Goal: Task Accomplishment & Management: Use online tool/utility

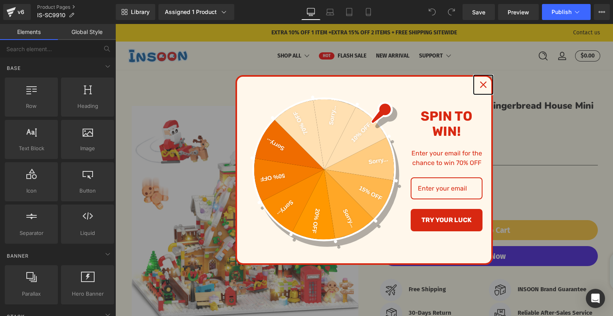
click at [480, 83] on icon "close icon" at bounding box center [483, 84] width 6 height 6
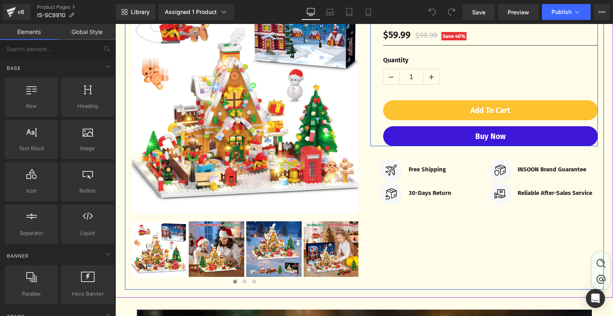
scroll to position [359, 0]
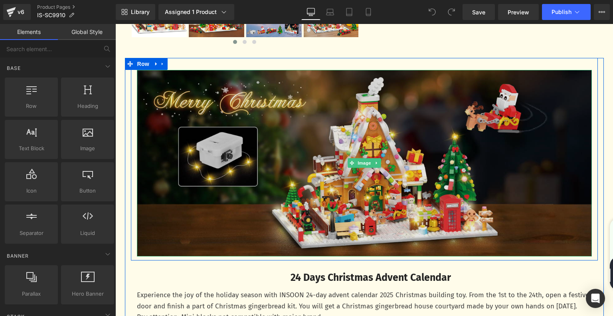
click at [332, 180] on img at bounding box center [364, 163] width 455 height 186
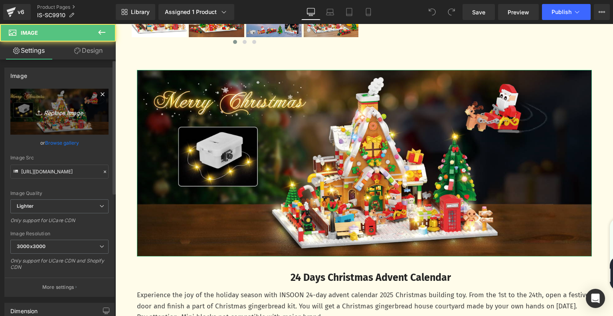
click at [54, 113] on icon "Replace Image" at bounding box center [60, 112] width 64 height 10
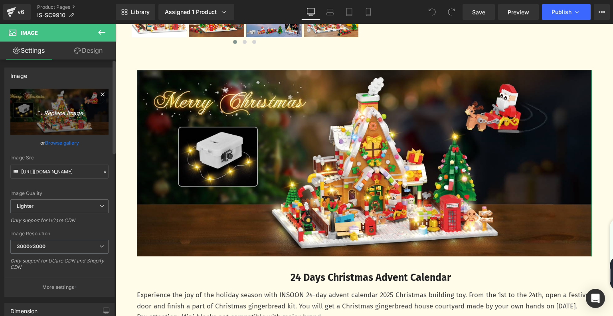
type input "C:\fakepath\daa9878d-a728-44c8-a4ed-85760c60bddb.__CR0,0,1464,600_PT0_SX1464_V1…"
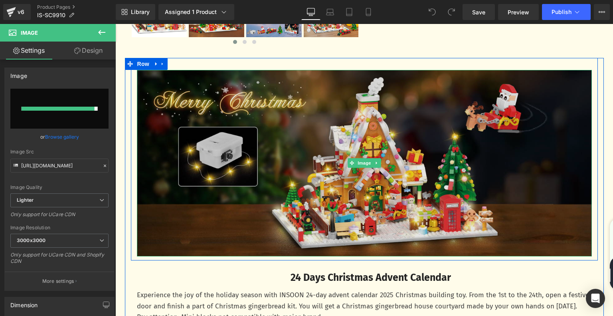
type input "https://ucarecdn.com/295ca3ae-59cb-4b98-b401-e925d738e310/-/format/auto/-/previ…"
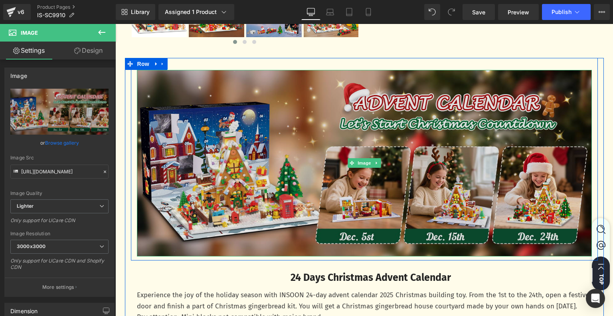
scroll to position [519, 0]
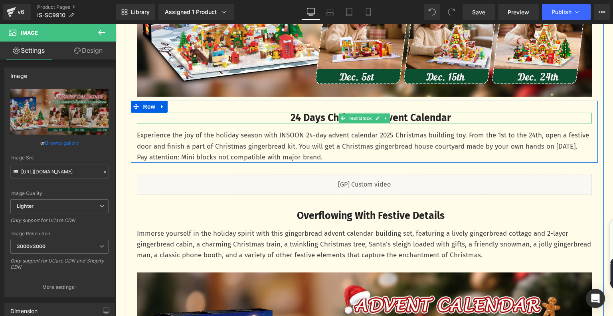
click at [291, 120] on b "24 Days Christmas Advent Calendar" at bounding box center [370, 118] width 160 height 12
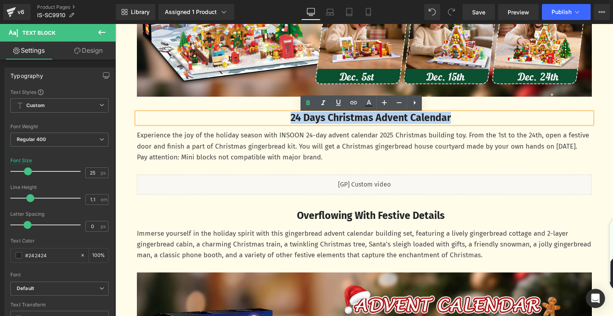
drag, startPoint x: 281, startPoint y: 121, endPoint x: 458, endPoint y: 121, distance: 177.5
click at [458, 121] on p "24 Days Christmas Advent Calendar" at bounding box center [371, 118] width 442 height 11
paste div
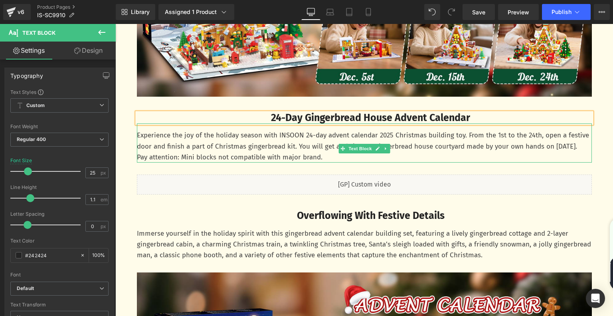
click at [217, 145] on p "Experience the joy of the holiday season with INSOON 24-day advent calendar 202…" at bounding box center [364, 141] width 455 height 22
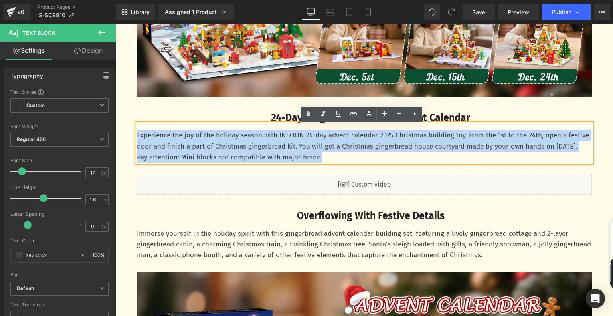
drag, startPoint x: 133, startPoint y: 137, endPoint x: 128, endPoint y: 134, distance: 5.8
click at [131, 134] on div "24-Day Gingerbread House Advent Calendar Text Block Experience the joy of the h…" at bounding box center [364, 138] width 467 height 50
paste div
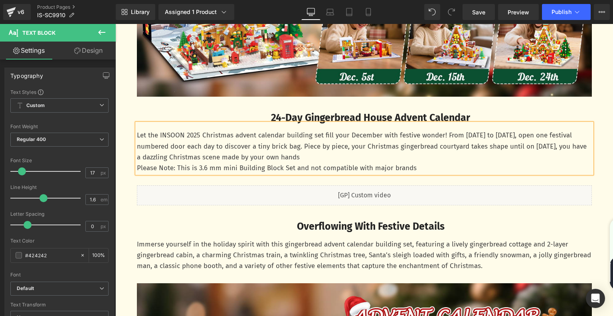
click at [378, 159] on p "Let the INSOON 2025 Christmas advent calendar building set fill your December w…" at bounding box center [364, 146] width 455 height 33
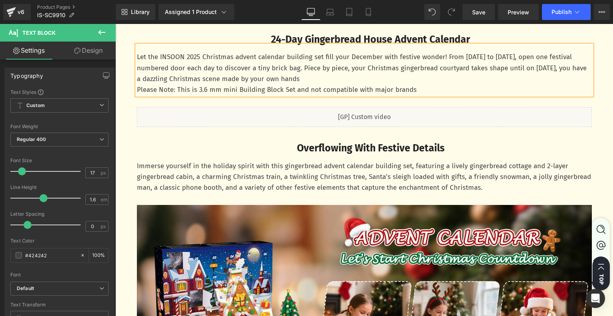
scroll to position [598, 0]
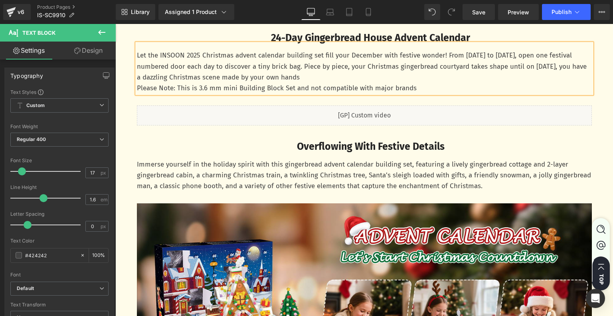
click at [324, 177] on p "Immerse yourself in the holiday spirit with this gingerbread advent calendar bu…" at bounding box center [364, 175] width 455 height 33
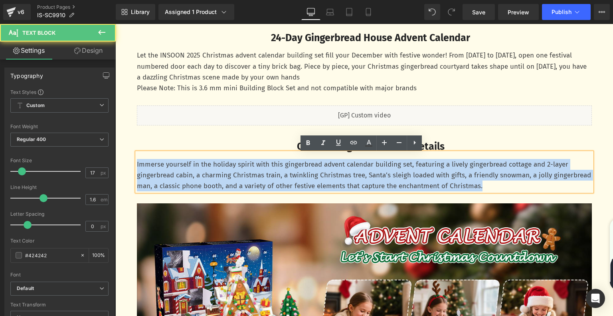
drag, startPoint x: 535, startPoint y: 189, endPoint x: 121, endPoint y: 146, distance: 415.5
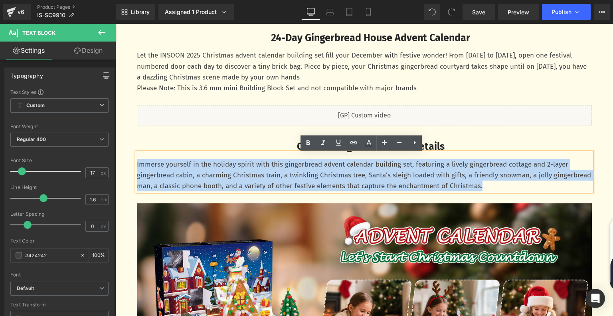
copy p "Immerse yourself in the holiday spirit with this gingerbread advent calendar bu…"
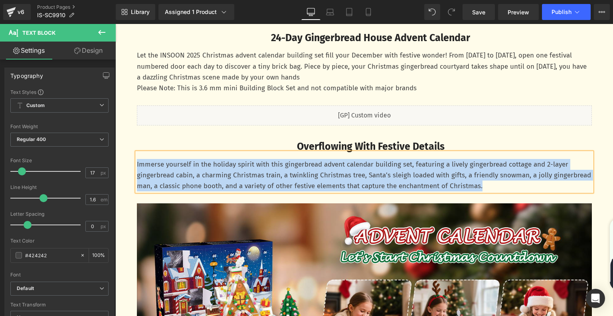
click at [308, 146] on b "Overflowing With Festive Details" at bounding box center [371, 146] width 148 height 12
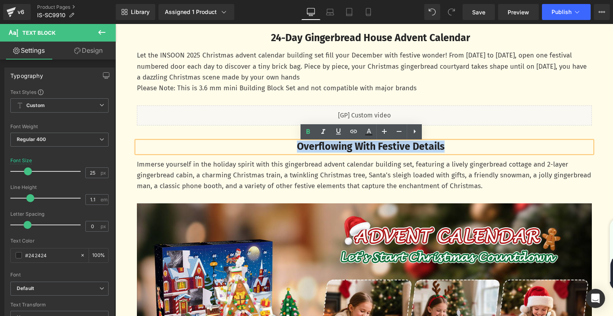
drag, startPoint x: 290, startPoint y: 148, endPoint x: 484, endPoint y: 149, distance: 193.9
click at [484, 149] on p "Overflowing With Festive Details" at bounding box center [371, 146] width 442 height 11
paste div
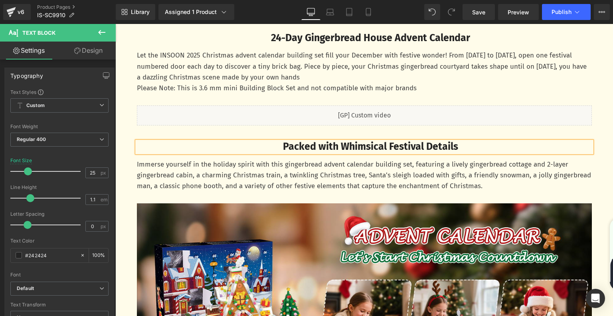
click at [226, 176] on p "Immerse yourself in the holiday spirit with this gingerbread advent calendar bu…" at bounding box center [364, 175] width 455 height 33
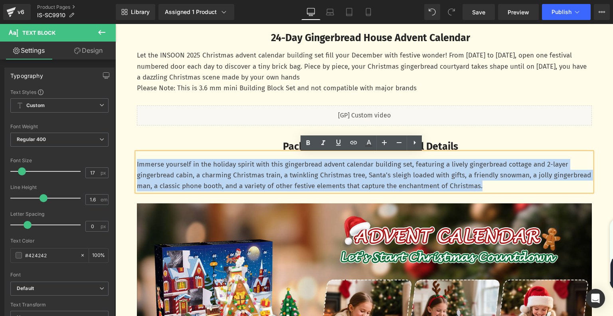
click at [137, 164] on div "Immerse yourself in the holiday spirit with this gingerbread advent calendar bu…" at bounding box center [364, 171] width 455 height 39
paste div
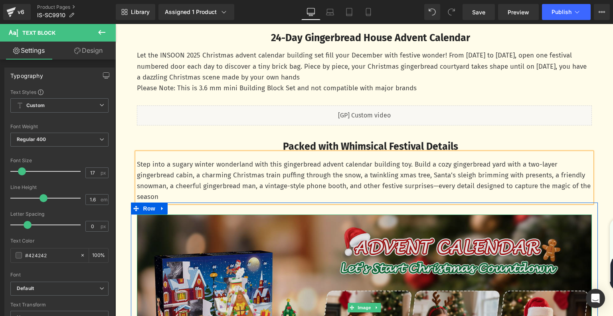
click at [253, 250] on img at bounding box center [364, 307] width 455 height 186
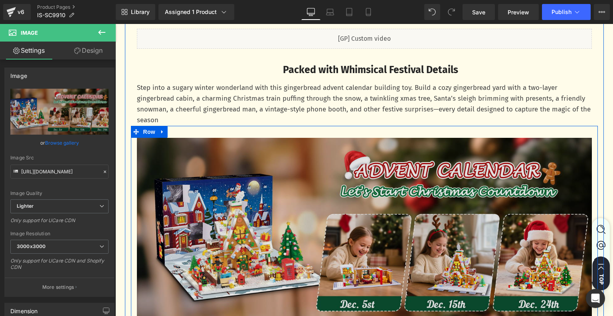
scroll to position [678, 0]
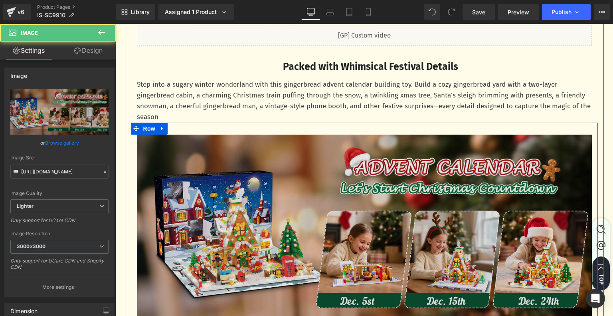
click at [289, 209] on img at bounding box center [364, 227] width 455 height 186
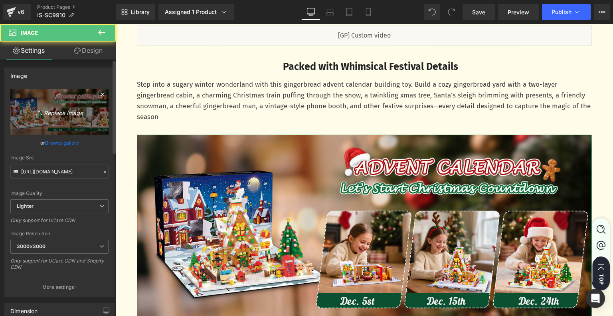
click at [42, 119] on link "Replace Image" at bounding box center [59, 112] width 98 height 46
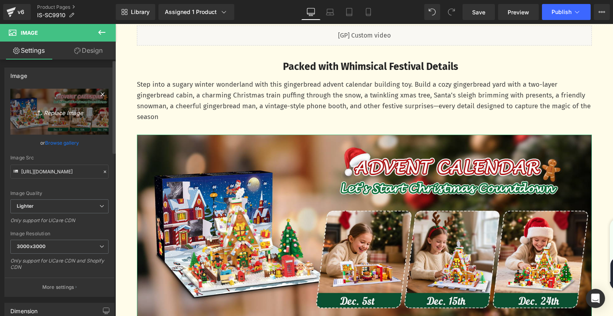
type input "C:\fakepath\0d61501a-074c-44a2-b918-e1be88ae617a.__CR0,0,1464,600_PT0_SX1464_V1…"
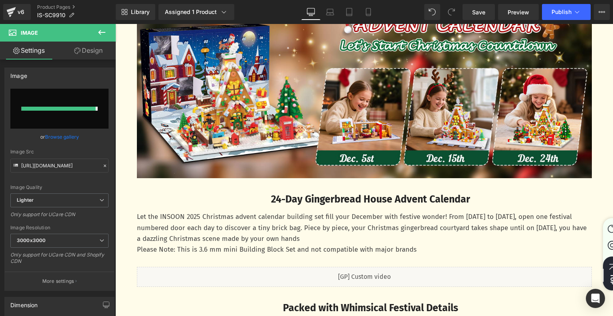
scroll to position [559, 0]
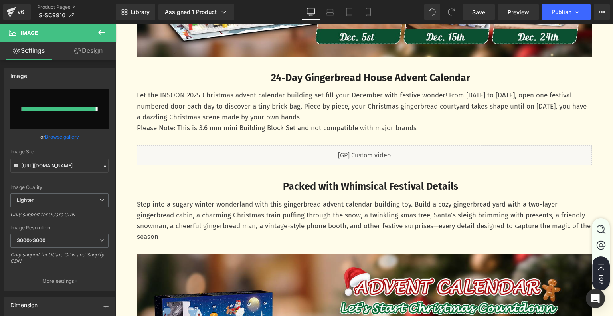
type input "https://ucarecdn.com/ce8a38fb-94bf-4d72-b2fa-60cf178cd507/-/format/auto/-/previ…"
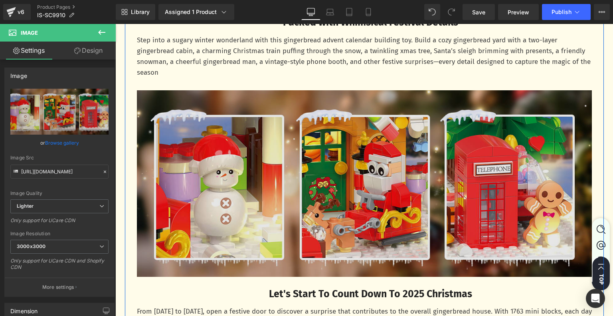
scroll to position [718, 0]
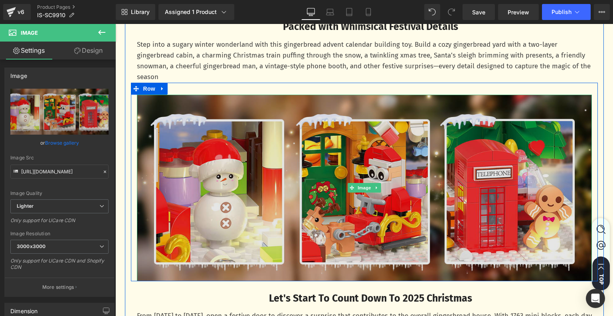
click at [308, 182] on img at bounding box center [364, 188] width 455 height 186
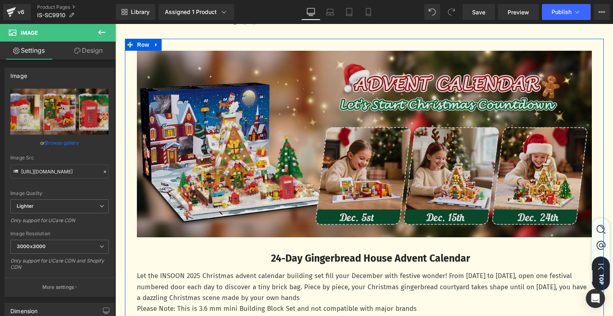
scroll to position [319, 0]
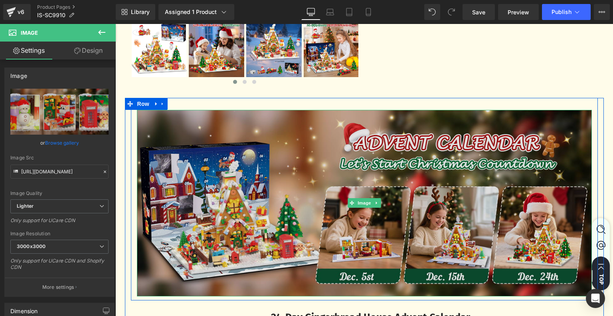
click at [280, 190] on img at bounding box center [364, 203] width 455 height 186
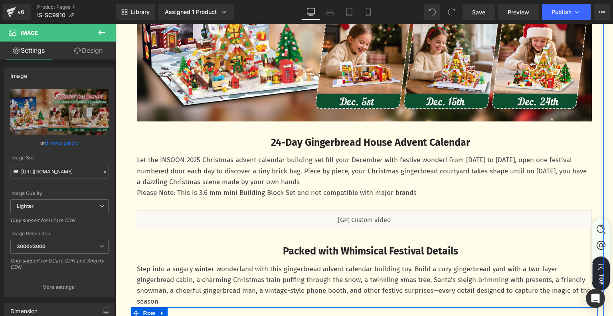
scroll to position [399, 0]
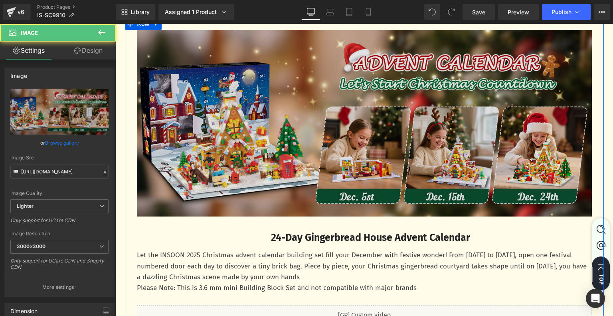
click at [287, 140] on img at bounding box center [364, 123] width 455 height 186
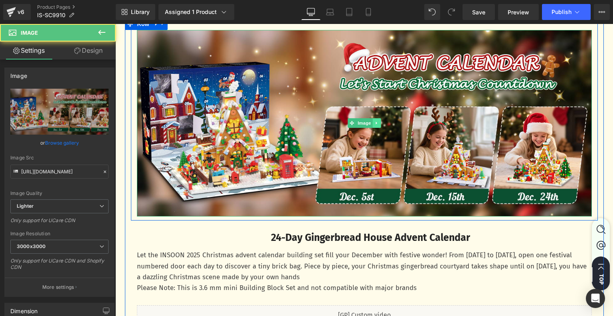
click at [374, 124] on icon at bounding box center [376, 122] width 4 height 5
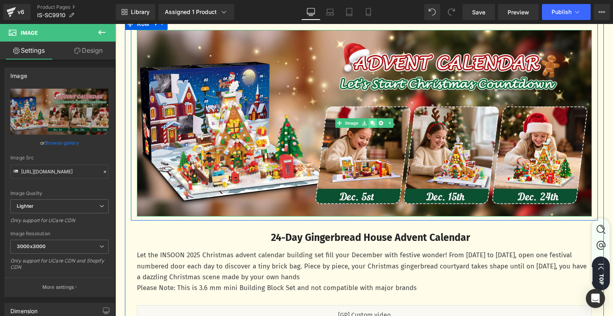
click at [370, 124] on icon at bounding box center [372, 123] width 4 height 4
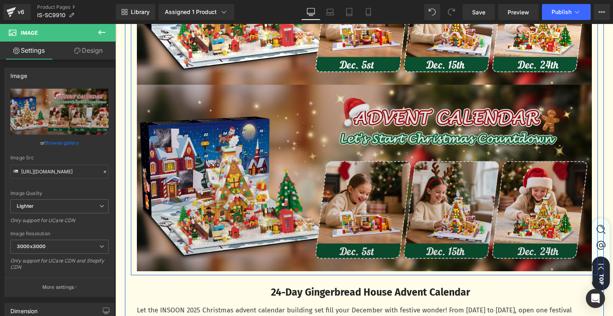
click at [350, 154] on div "Image" at bounding box center [364, 178] width 455 height 186
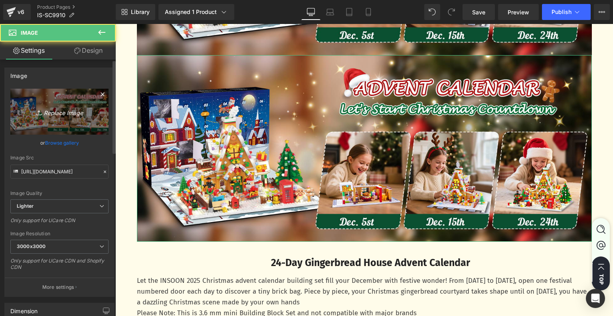
click at [37, 116] on icon at bounding box center [40, 113] width 8 height 8
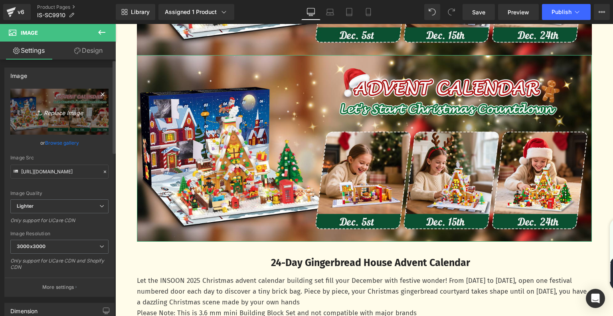
type input "C:\fakepath\0d61501a-074c-44a2-b918-e1be88ae617a.__CR0,0,1464,600_PT0_SX1464_V1…"
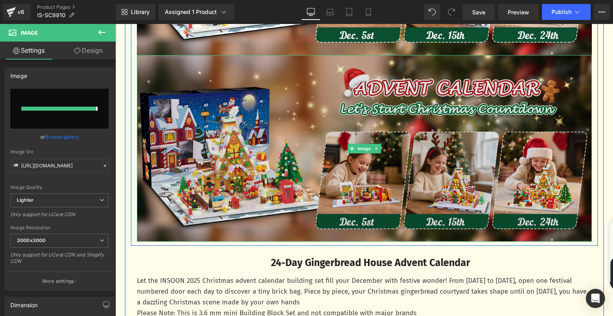
type input "https://ucarecdn.com/49265d4c-967d-461f-b497-1ccb9353e23d/-/format/auto/-/previ…"
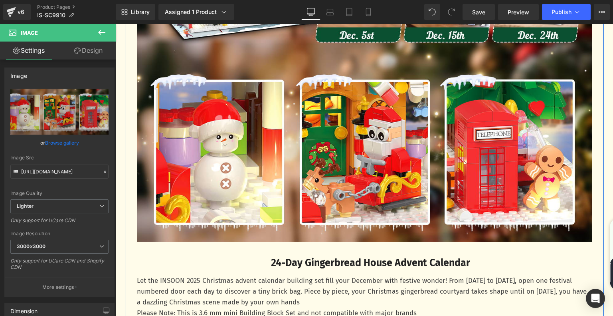
click at [115, 24] on div at bounding box center [115, 24] width 0 height 0
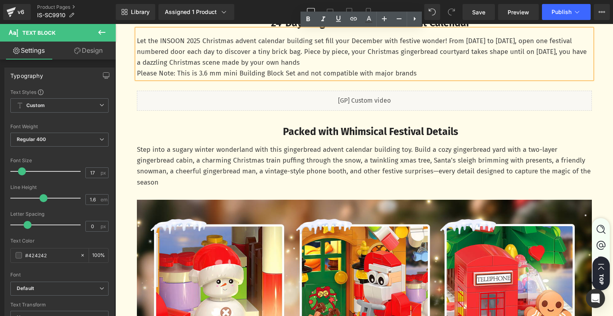
scroll to position [879, 0]
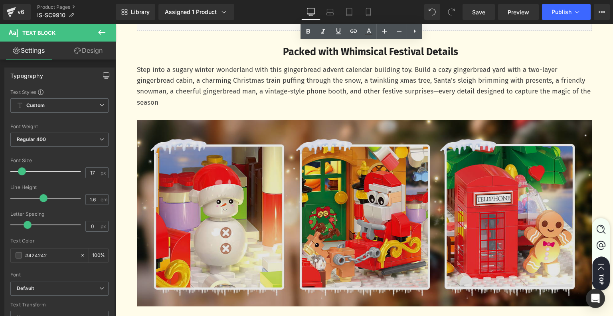
click at [268, 187] on img at bounding box center [364, 213] width 455 height 186
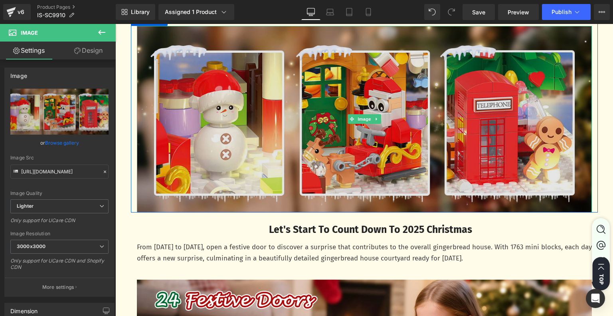
scroll to position [959, 0]
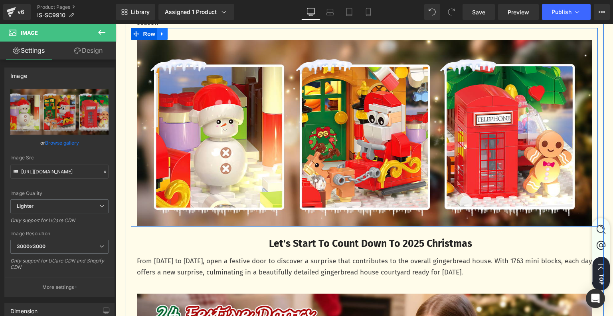
click at [160, 33] on icon at bounding box center [163, 34] width 6 height 6
click at [180, 34] on icon at bounding box center [183, 34] width 6 height 6
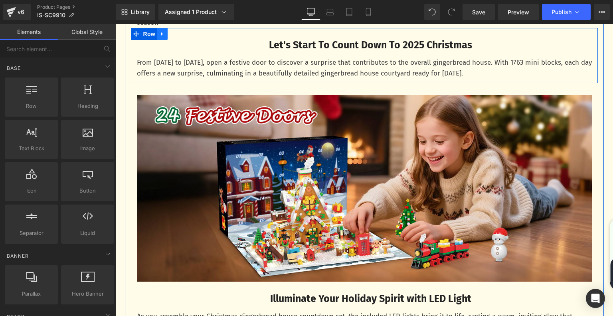
click at [161, 34] on icon at bounding box center [162, 34] width 2 height 4
click at [183, 35] on icon at bounding box center [183, 34] width 6 height 6
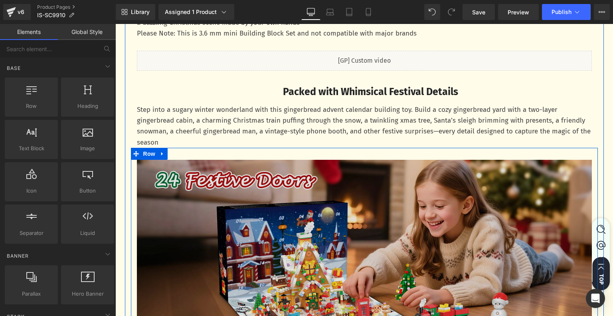
scroll to position [919, 0]
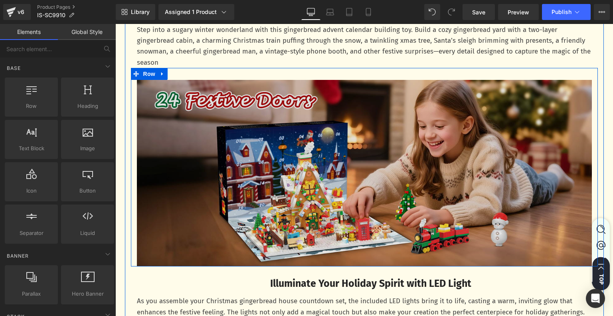
click at [242, 148] on img at bounding box center [364, 173] width 455 height 186
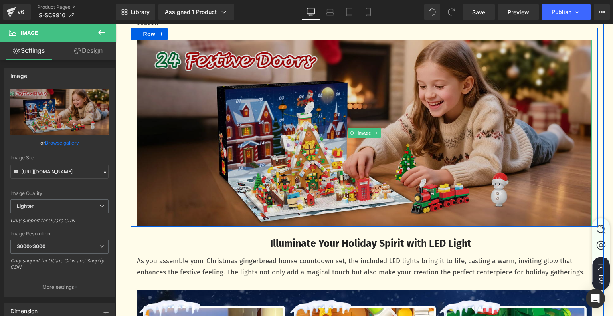
scroll to position [999, 0]
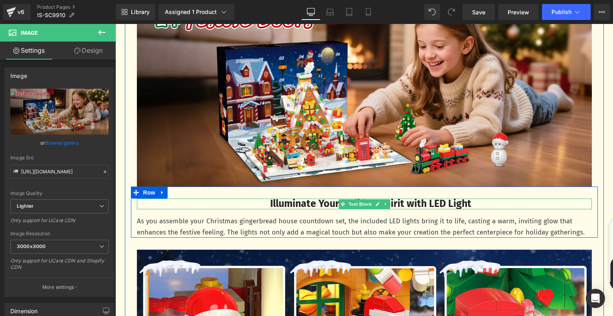
click at [289, 206] on b "Illuminate Your Holiday Spirit with LED Light" at bounding box center [370, 203] width 201 height 12
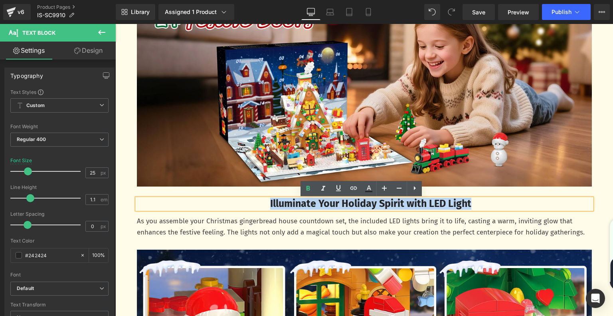
drag, startPoint x: 257, startPoint y: 205, endPoint x: 533, endPoint y: 199, distance: 275.3
click at [533, 199] on p "Illuminate Your Holiday Spirit with LED Light" at bounding box center [371, 203] width 442 height 11
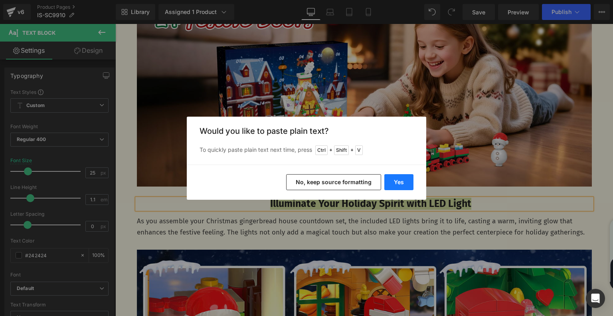
click at [405, 180] on button "Yes" at bounding box center [398, 182] width 29 height 16
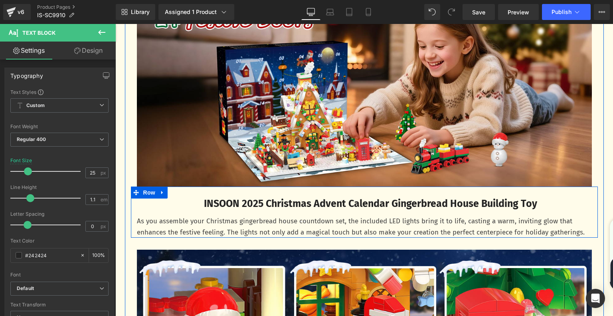
click at [203, 231] on p "As you assemble your Christmas gingerbread house countdown set, the included LE…" at bounding box center [364, 226] width 455 height 22
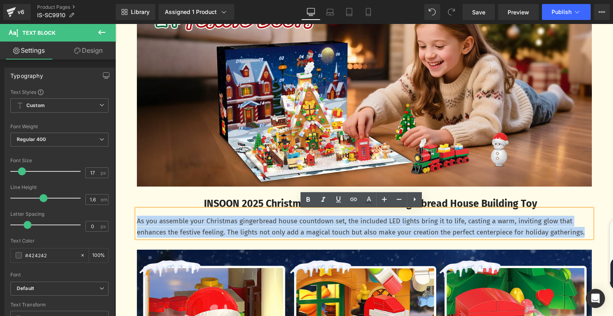
drag, startPoint x: 134, startPoint y: 223, endPoint x: 609, endPoint y: 235, distance: 474.9
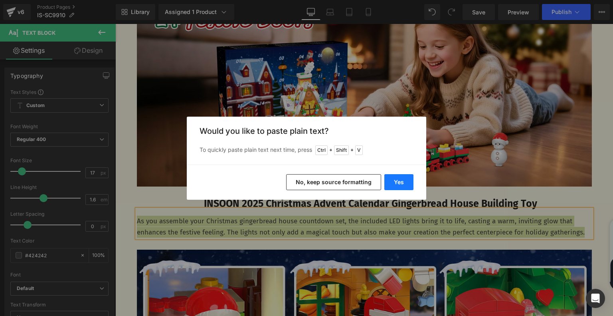
click at [399, 182] on button "Yes" at bounding box center [398, 182] width 29 height 16
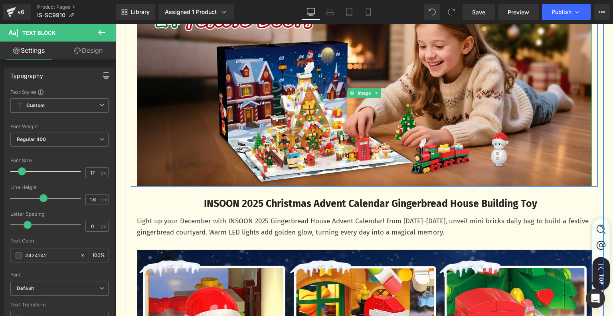
scroll to position [1119, 0]
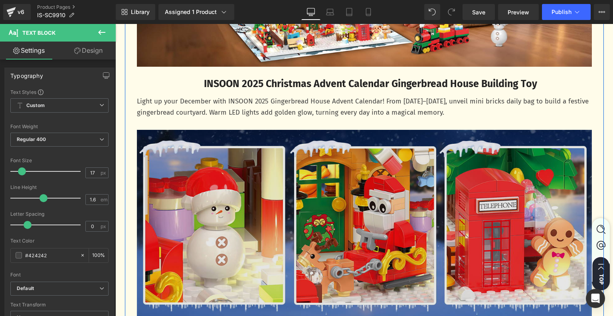
click at [366, 174] on img at bounding box center [364, 223] width 455 height 186
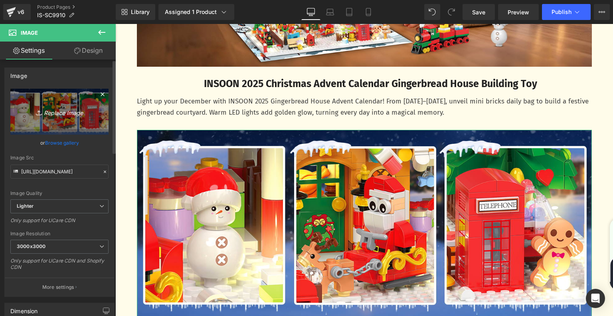
click at [46, 107] on icon "Replace Image" at bounding box center [60, 112] width 64 height 10
type input "C:\fakepath\ba27bbe8-148f-4019-96a1-705410c997ff.__CR0,0,1464,600_PT0_SX1464_V1…"
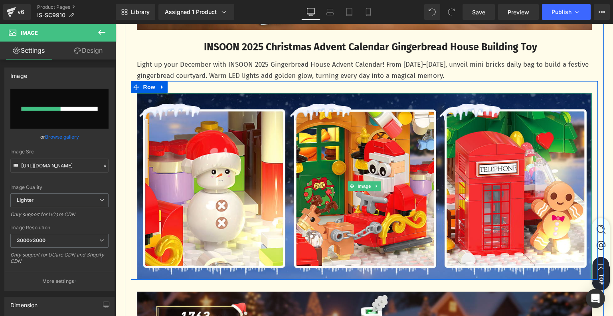
scroll to position [1198, 0]
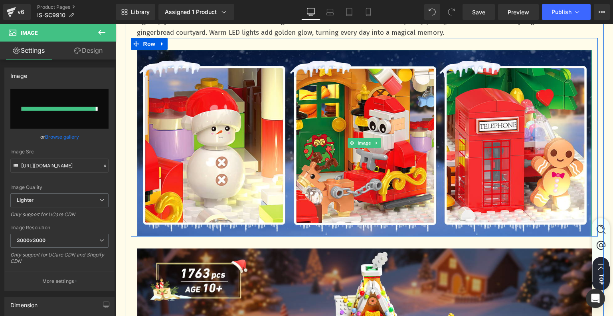
type input "https://ucarecdn.com/9d371c71-c2a0-4dc1-a45c-544e0adb4608/-/format/auto/-/previ…"
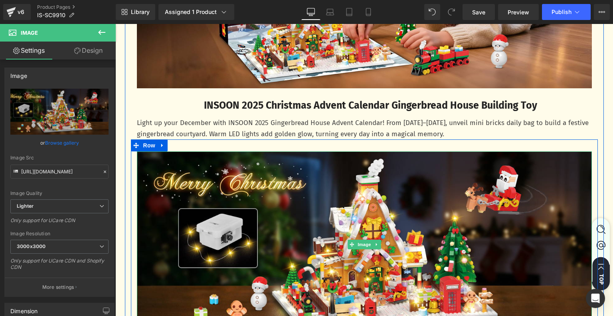
scroll to position [1079, 0]
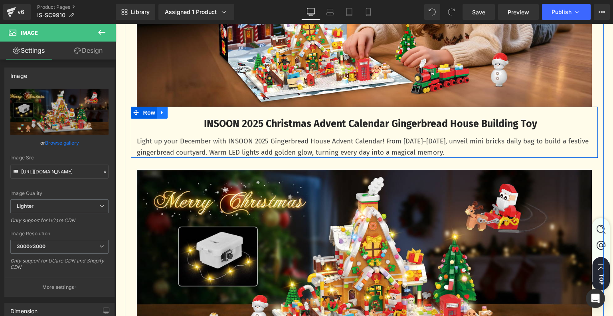
click at [161, 115] on icon at bounding box center [163, 112] width 6 height 6
click at [172, 115] on icon at bounding box center [173, 113] width 6 height 6
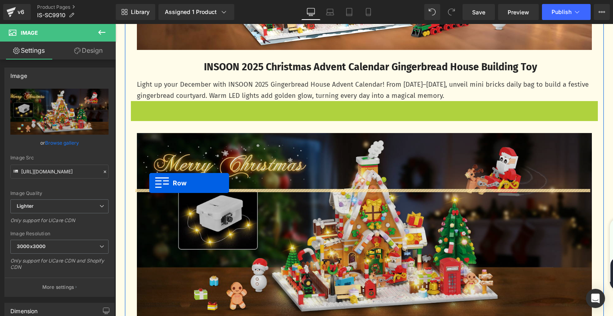
scroll to position [1278, 0]
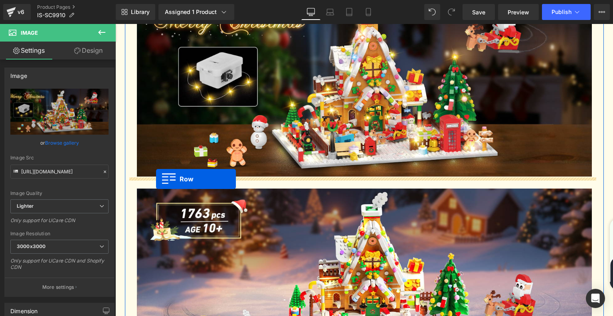
drag, startPoint x: 132, startPoint y: 164, endPoint x: 156, endPoint y: 179, distance: 27.8
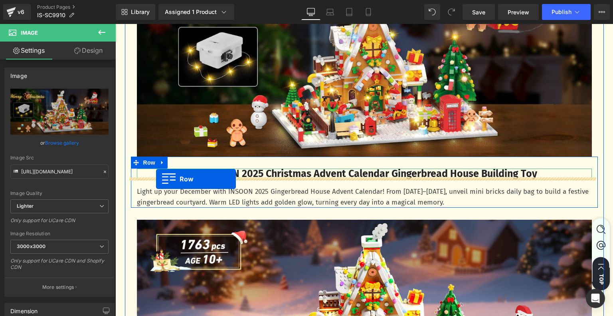
scroll to position [1258, 0]
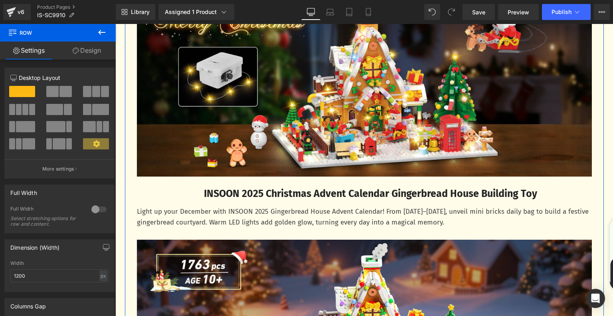
click at [236, 195] on b "INSOON 2025 Christmas Advent Calendar Gingerbread House Building Toy" at bounding box center [370, 194] width 333 height 12
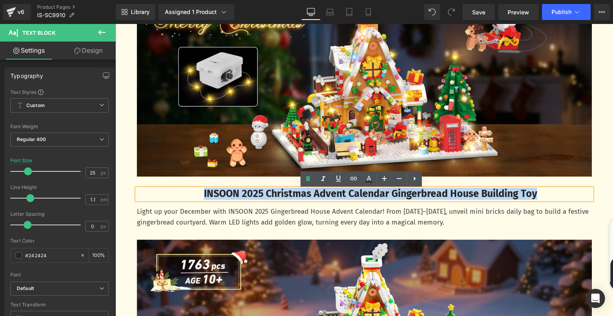
drag, startPoint x: 183, startPoint y: 195, endPoint x: 612, endPoint y: 199, distance: 429.3
paste div
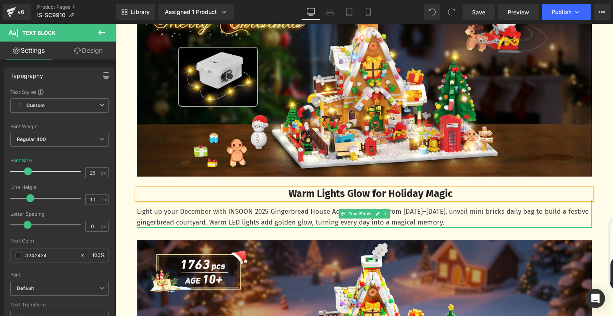
click at [205, 219] on p "Light up your December with INSOON 2025 Gingerbread House Advent Calendar! From…" at bounding box center [364, 217] width 455 height 22
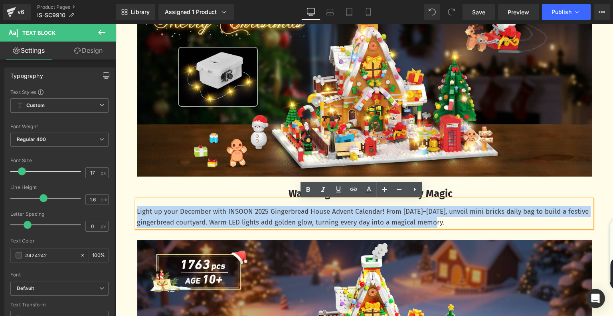
drag, startPoint x: 135, startPoint y: 213, endPoint x: 504, endPoint y: 227, distance: 369.7
click at [504, 227] on p "Light up your December with INSOON 2025 Gingerbread House Advent Calendar! From…" at bounding box center [364, 217] width 455 height 22
paste div
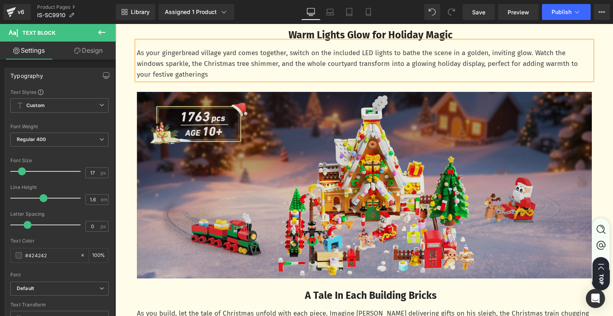
scroll to position [1418, 0]
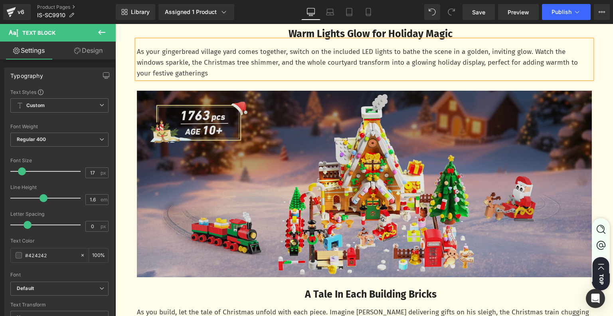
click at [334, 167] on img at bounding box center [364, 184] width 455 height 186
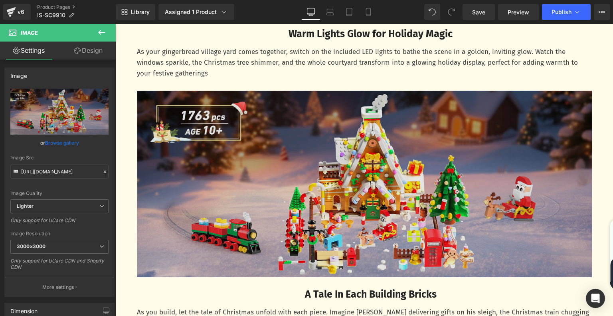
click at [310, 197] on img at bounding box center [364, 184] width 455 height 186
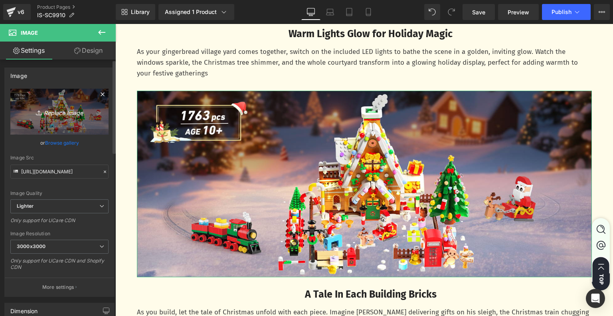
click at [55, 113] on icon "Replace Image" at bounding box center [60, 112] width 64 height 10
type input "C:\fakepath\fa0dc426-f3fe-4120-804a-fb1974222b26.__CR0,0,1464,600_PT0_SX1464_V1…"
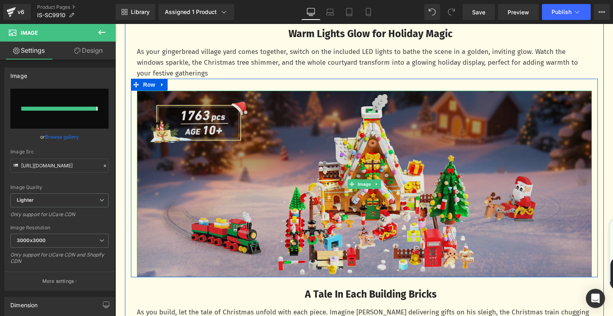
type input "https://ucarecdn.com/a5309b7e-cafc-4b74-9aa4-1f4a10ff0c17/-/format/auto/-/previ…"
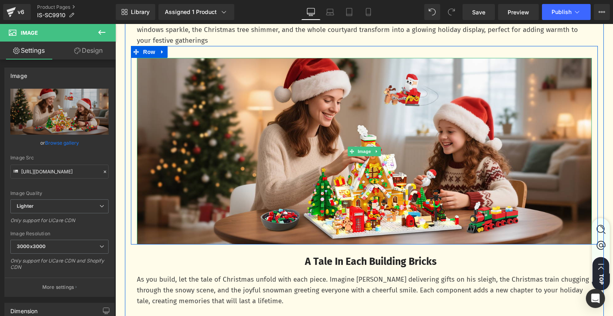
scroll to position [1538, 0]
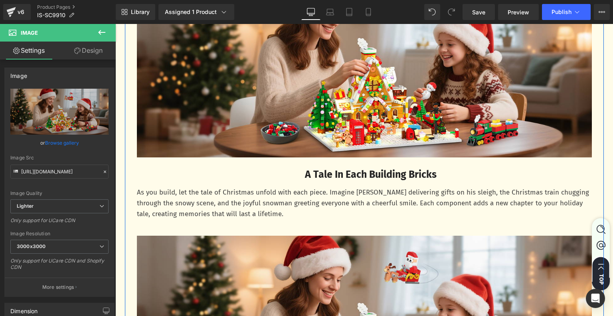
click at [305, 178] on b "A Tale In Each Building Bricks" at bounding box center [371, 174] width 132 height 12
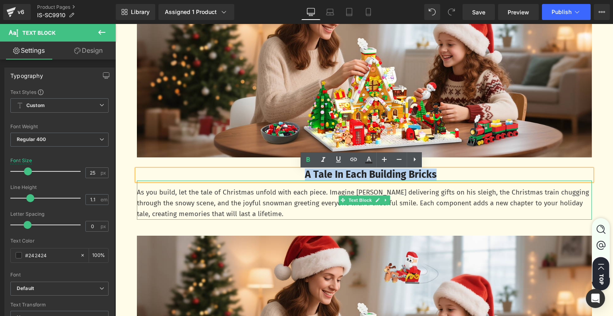
drag, startPoint x: 290, startPoint y: 177, endPoint x: 469, endPoint y: 188, distance: 178.7
click at [469, 188] on div "A Tale In Each Building Bricks Text Block As you build, let the tale of Christm…" at bounding box center [364, 194] width 467 height 50
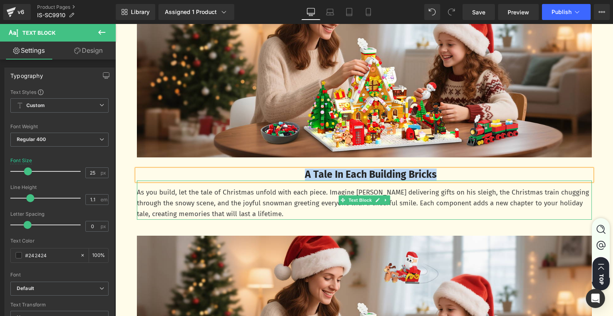
paste div
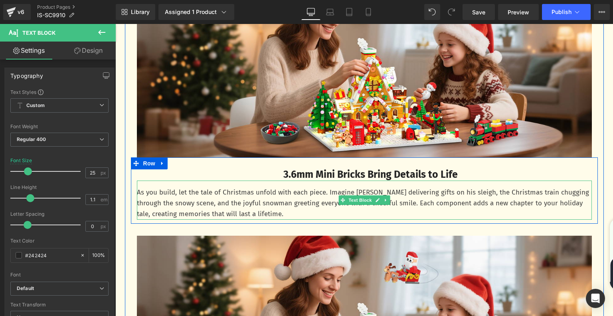
click at [224, 206] on p "As you build, let the tale of Christmas unfold with each piece. Imagine Santa d…" at bounding box center [364, 203] width 455 height 33
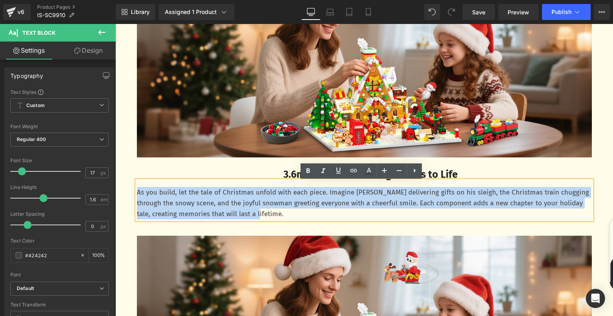
drag, startPoint x: 135, startPoint y: 195, endPoint x: 286, endPoint y: 218, distance: 153.4
click at [286, 218] on p "As you build, let the tale of Christmas unfold with each piece. Imagine Santa d…" at bounding box center [364, 203] width 455 height 33
paste div
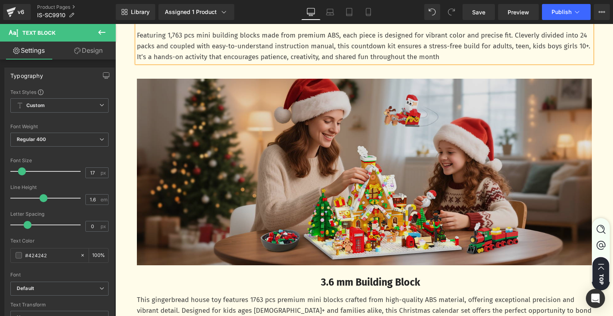
scroll to position [1697, 0]
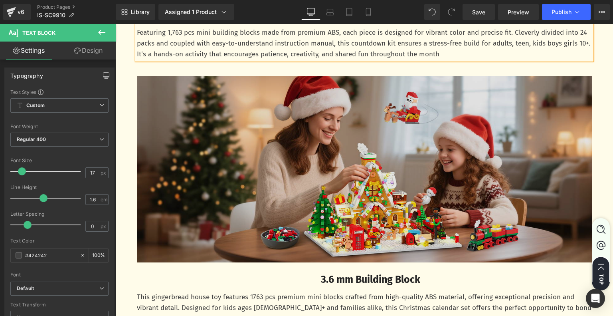
click at [303, 174] on img at bounding box center [364, 169] width 455 height 186
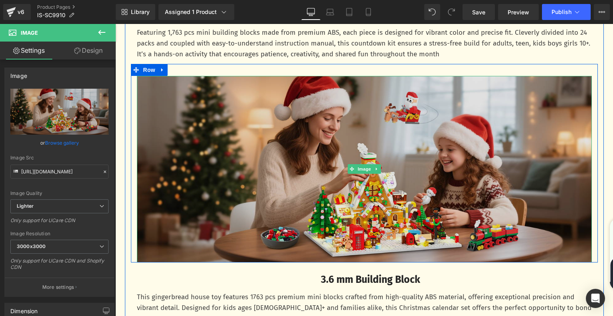
click at [334, 176] on img at bounding box center [364, 169] width 455 height 186
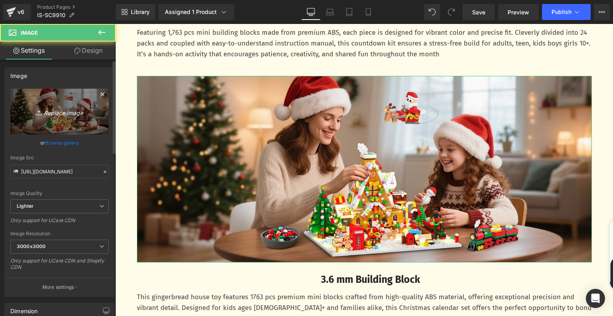
click at [36, 110] on icon at bounding box center [40, 113] width 8 height 8
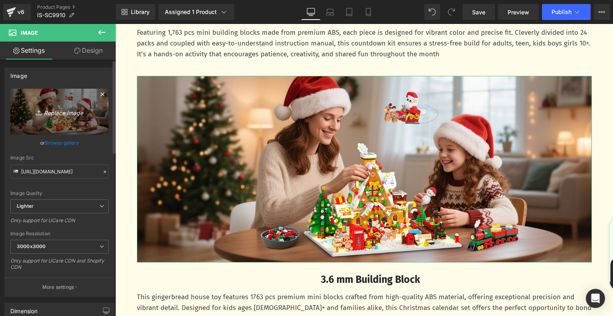
type input "C:\fakepath\3e0201d3-f609-4388-af68-9f6f231152ec.__CR0,0,1464,600_PT0_SX1464_V1…"
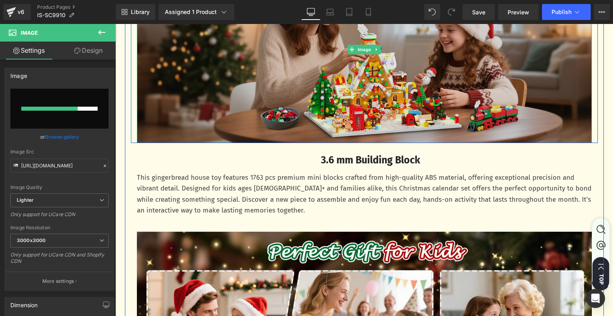
scroll to position [1817, 0]
type input "https://ucarecdn.com/0a40b977-34be-4591-aba4-168abd07e367/-/format/auto/-/previ…"
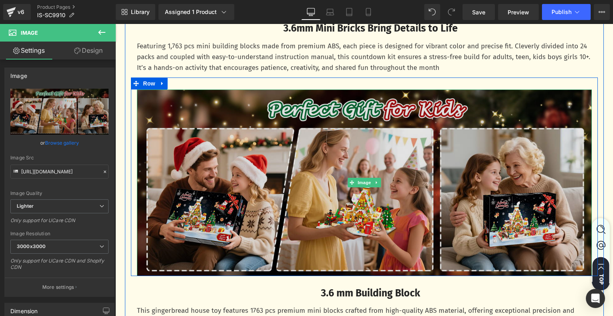
scroll to position [1697, 0]
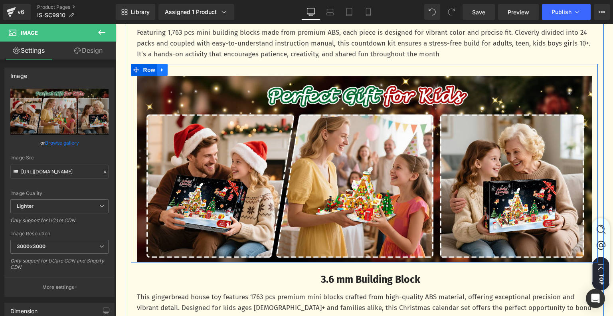
click at [160, 74] on link at bounding box center [162, 70] width 10 height 12
click at [171, 71] on icon at bounding box center [173, 70] width 6 height 6
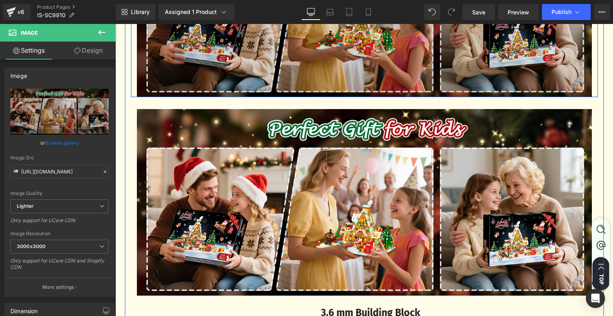
scroll to position [1904, 0]
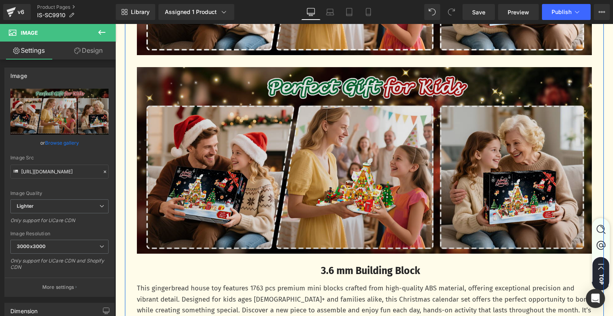
click at [206, 97] on img at bounding box center [364, 160] width 455 height 186
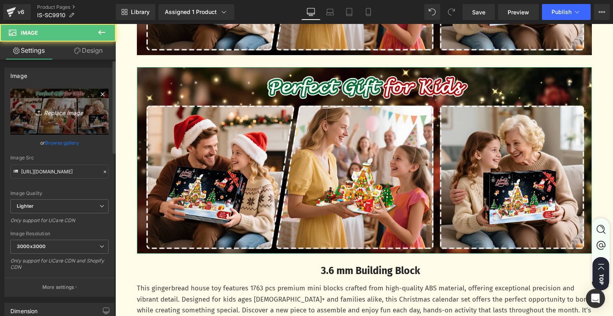
click at [21, 115] on link "Replace Image" at bounding box center [59, 112] width 98 height 46
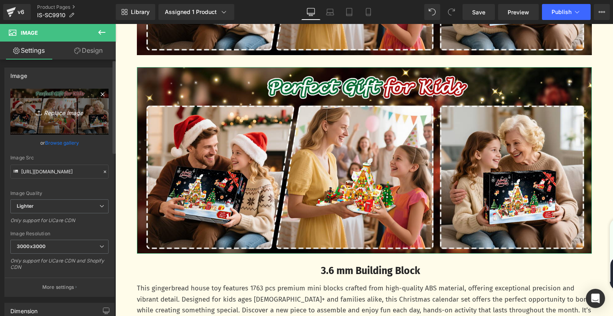
type input "C:\fakepath\0f655292-9cec-4e6c-9509-c90bcf824408.__CR0,0,1464,600_PT0_SX1464_V1…"
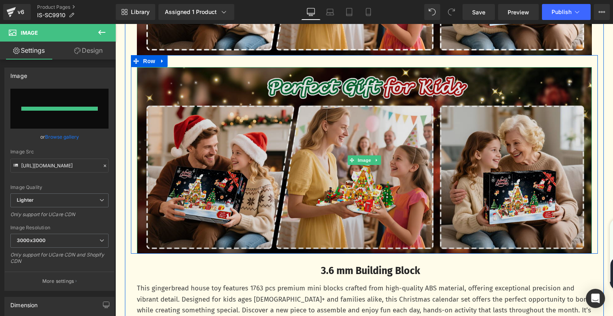
type input "https://ucarecdn.com/b01abd62-8e0a-49b8-a9d5-0ea72dc94c97/-/format/auto/-/previ…"
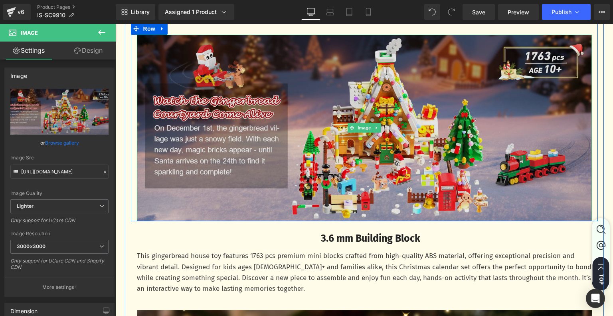
scroll to position [1984, 0]
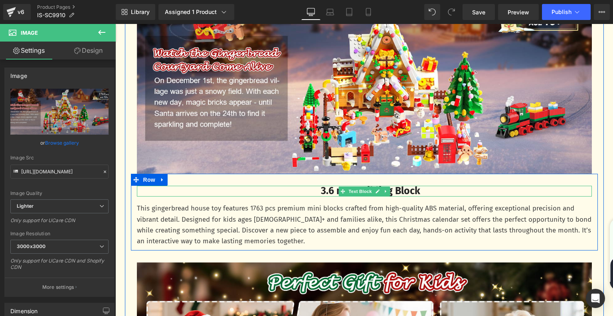
click at [322, 193] on b "3.6 mm Building Block" at bounding box center [370, 191] width 99 height 12
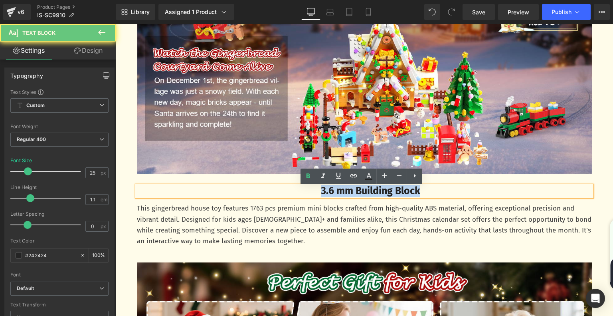
drag, startPoint x: 313, startPoint y: 193, endPoint x: 447, endPoint y: 194, distance: 133.7
click at [447, 194] on p "3.6 mm Building Block" at bounding box center [371, 191] width 442 height 11
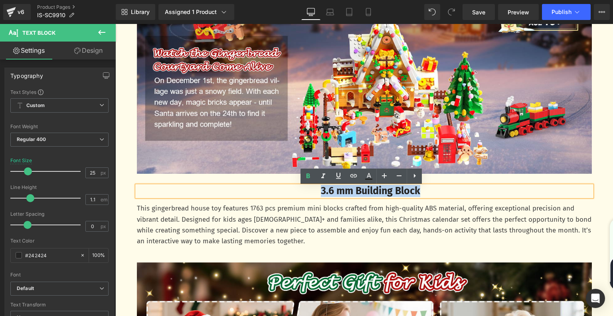
paste div
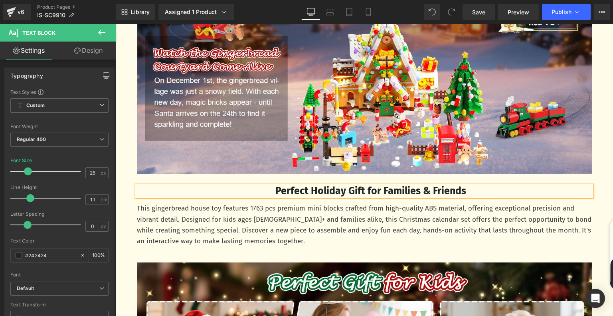
click at [223, 209] on p "This gingerbread house toy features 1763 pcs premium mini blocks crafted from h…" at bounding box center [364, 224] width 455 height 43
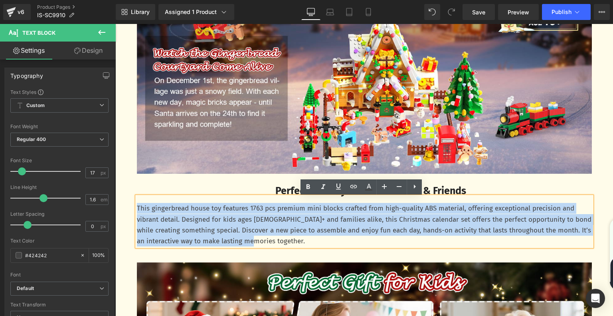
drag, startPoint x: 156, startPoint y: 214, endPoint x: 302, endPoint y: 250, distance: 149.5
click at [302, 250] on div "Perfect Holiday Gift for Families & Friends Text Block This gingerbread house t…" at bounding box center [364, 212] width 467 height 77
paste div
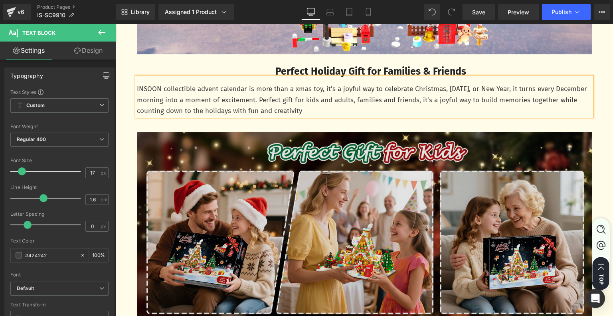
scroll to position [2104, 0]
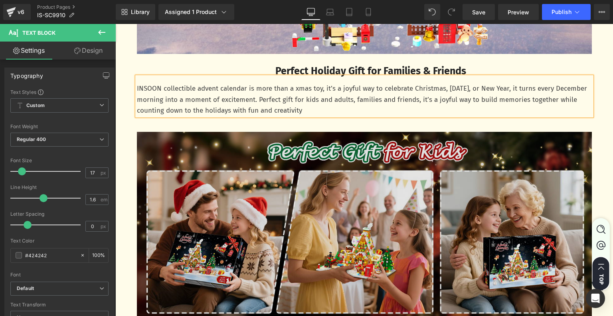
click at [332, 184] on img at bounding box center [364, 225] width 455 height 186
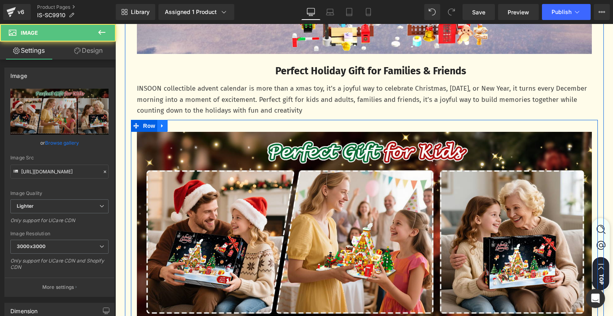
click at [160, 128] on icon at bounding box center [163, 126] width 6 height 6
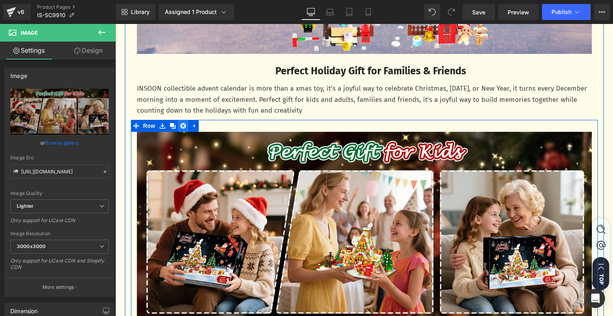
click at [178, 125] on link at bounding box center [183, 126] width 10 height 12
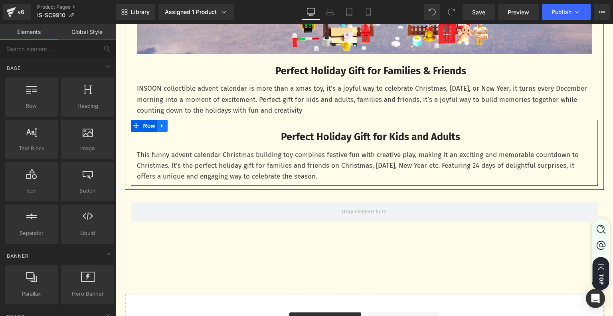
click at [160, 124] on icon at bounding box center [163, 126] width 6 height 6
click at [178, 126] on link at bounding box center [183, 126] width 10 height 12
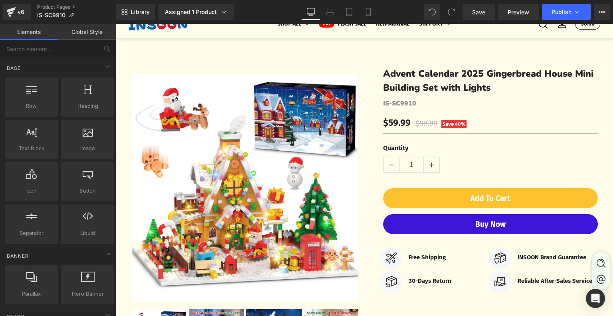
scroll to position [0, 0]
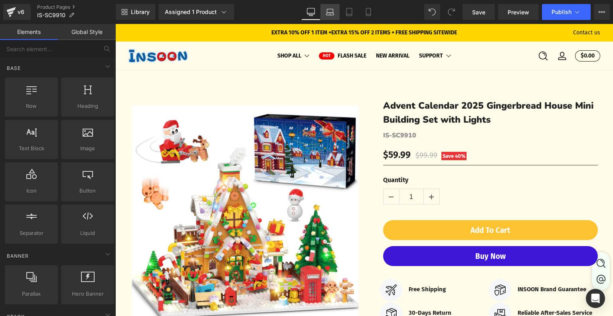
click at [328, 13] on icon at bounding box center [330, 12] width 8 height 8
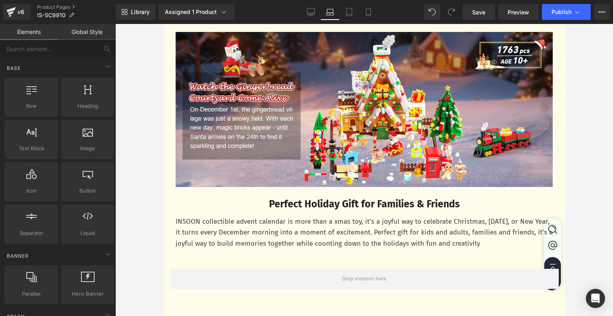
scroll to position [1835, 0]
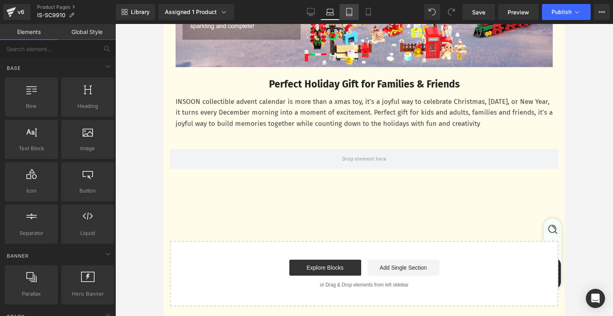
click at [351, 11] on icon at bounding box center [349, 12] width 8 height 8
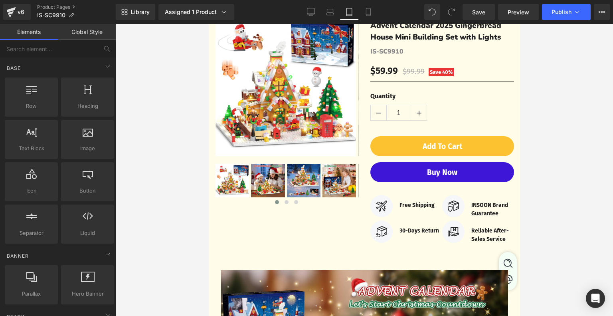
scroll to position [0, 0]
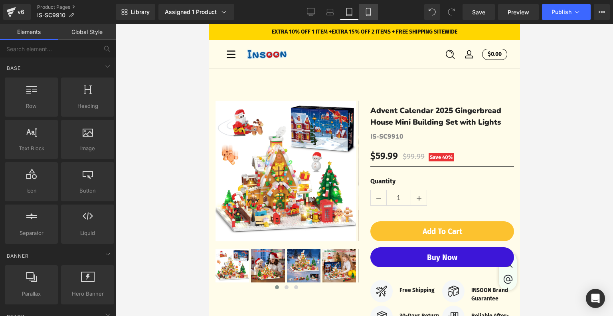
click at [368, 9] on icon at bounding box center [368, 12] width 8 height 8
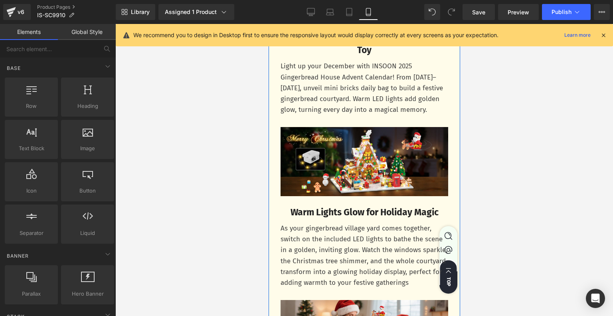
scroll to position [965, 0]
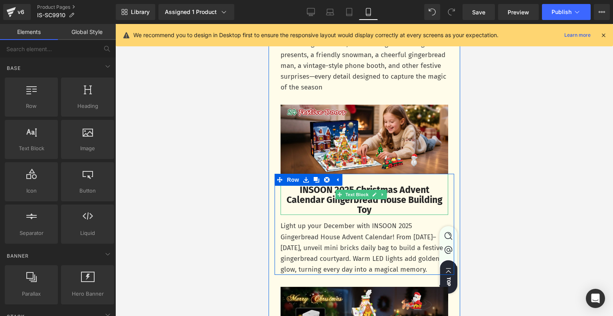
click at [363, 215] on b "INSOON 2025 Christmas Advent Calendar Gingerbread House Building Toy" at bounding box center [364, 200] width 156 height 32
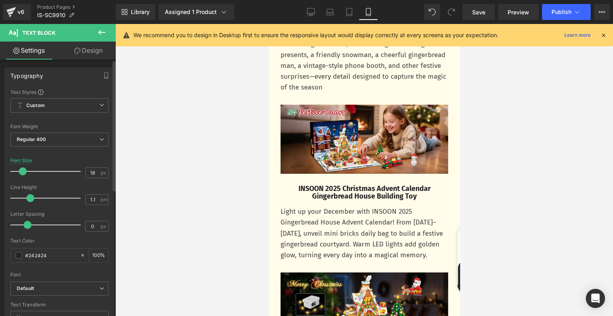
click at [22, 170] on span at bounding box center [23, 171] width 8 height 8
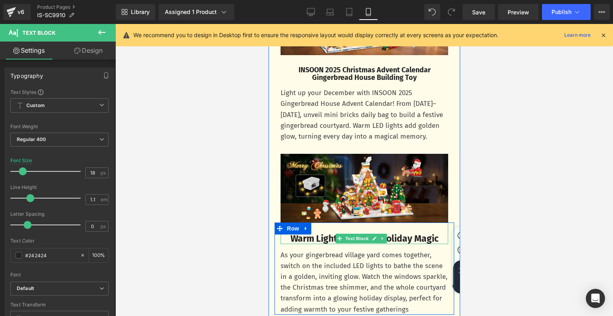
scroll to position [1005, 0]
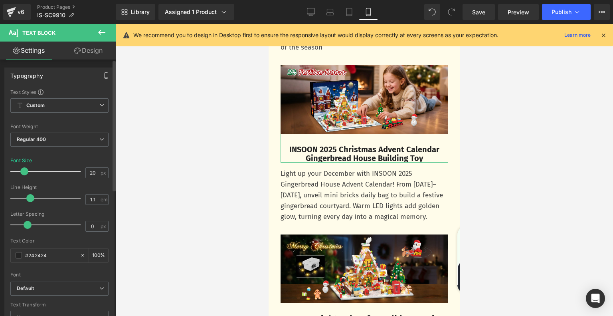
type input "19"
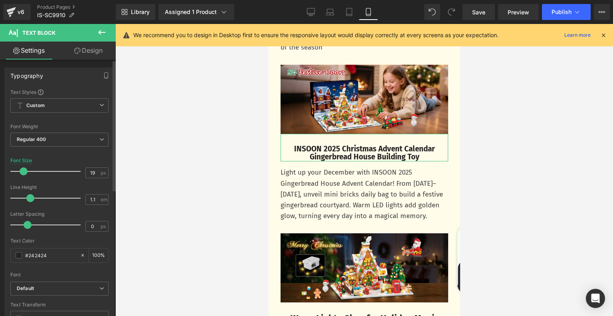
click at [23, 169] on span at bounding box center [24, 171] width 8 height 8
click at [345, 211] on p "Light up your December with INSOON 2025 Gingerbread House Advent Calendar! From…" at bounding box center [364, 194] width 168 height 54
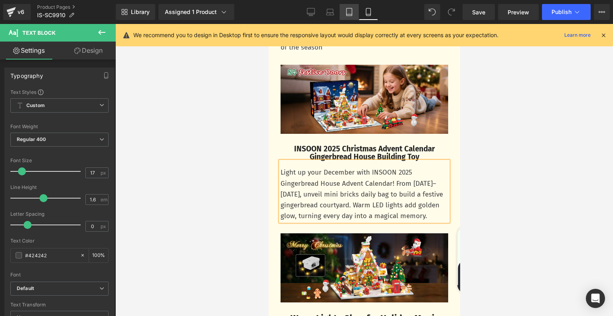
click at [343, 8] on link "Tablet" at bounding box center [349, 12] width 19 height 16
type input "100"
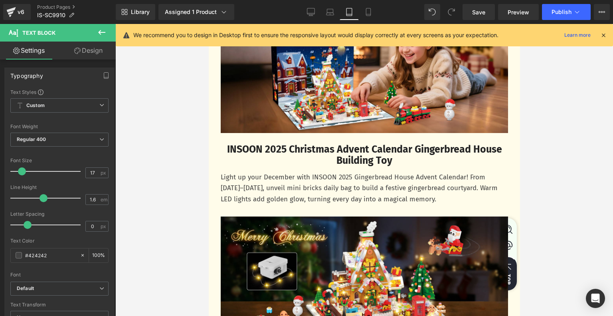
scroll to position [788, 0]
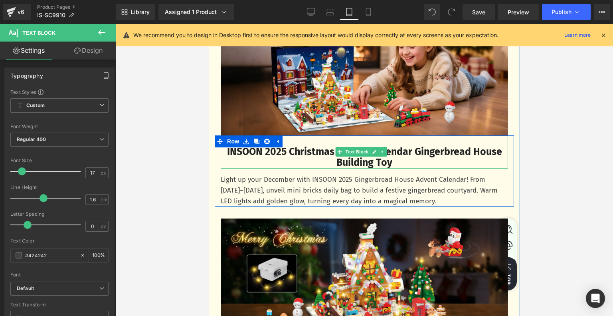
click at [364, 169] on b "INSOON 2025 Christmas Advent Calendar Gingerbread House Building Toy" at bounding box center [364, 157] width 275 height 23
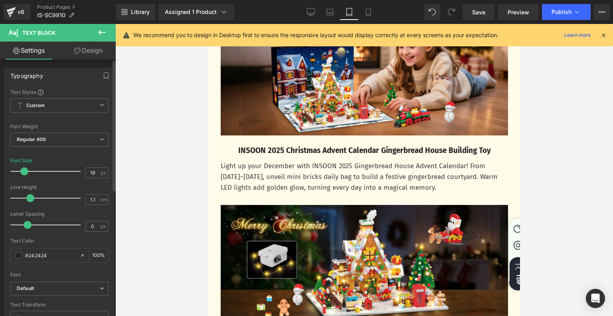
type input "18"
drag, startPoint x: 25, startPoint y: 171, endPoint x: 21, endPoint y: 172, distance: 4.7
click at [21, 172] on span at bounding box center [23, 171] width 8 height 8
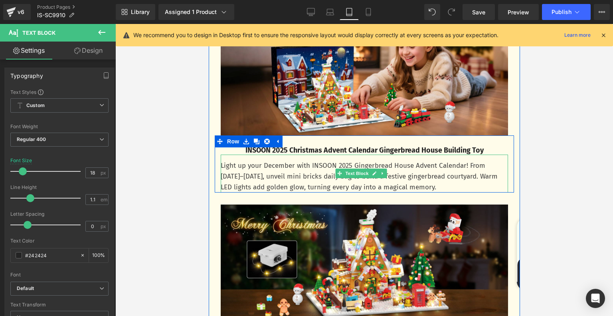
click at [310, 190] on p "Light up your December with INSOON 2025 Gingerbread House Advent Calendar! From…" at bounding box center [363, 176] width 287 height 33
click at [208, 24] on div at bounding box center [208, 24] width 0 height 0
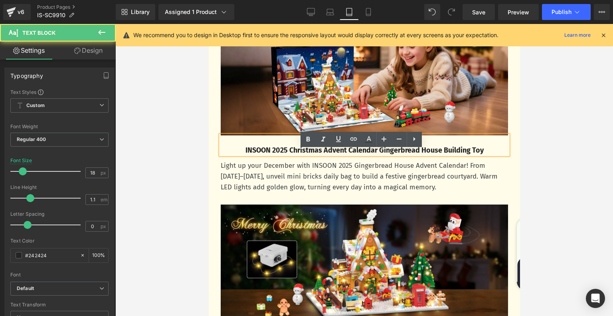
click at [325, 154] on b "INSOON 2025 Christmas Advent Calendar Gingerbread House Building Toy" at bounding box center [364, 150] width 238 height 9
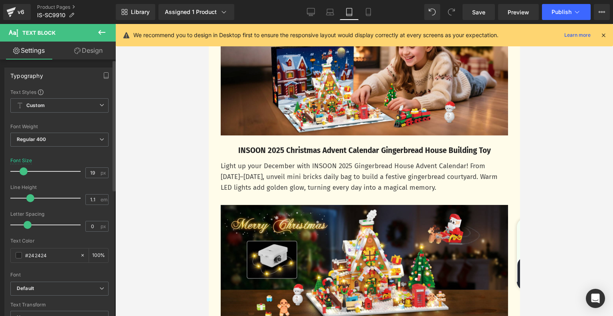
click at [23, 172] on span at bounding box center [24, 171] width 8 height 8
click at [331, 10] on icon at bounding box center [330, 12] width 8 height 8
type input "25"
type input "100"
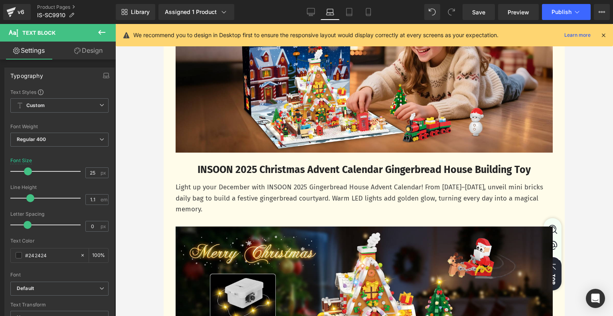
scroll to position [904, 0]
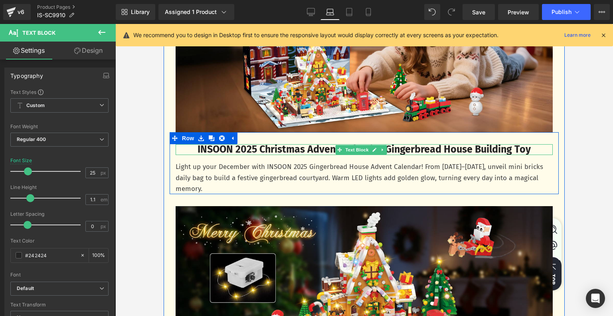
click at [332, 154] on b "INSOON 2025 Christmas Advent Calendar Gingerbread House Building Toy" at bounding box center [363, 149] width 333 height 12
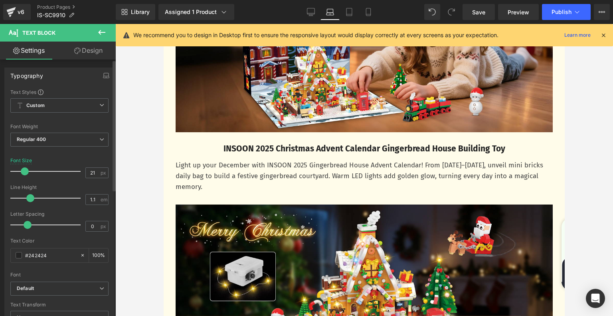
click at [22, 168] on span at bounding box center [25, 171] width 8 height 8
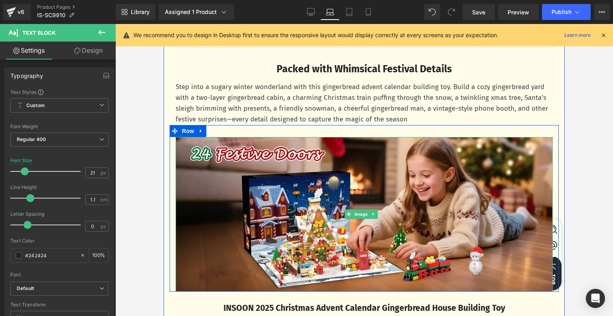
scroll to position [744, 0]
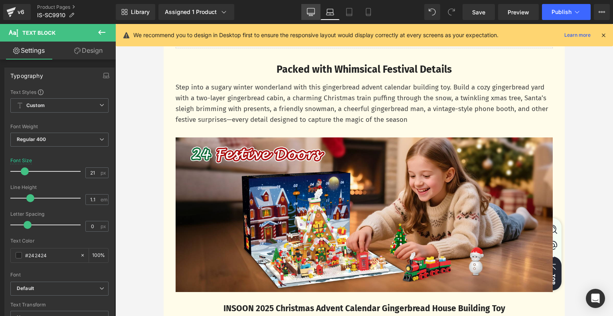
click at [316, 9] on link "Desktop" at bounding box center [310, 12] width 19 height 16
type input "25"
type input "100"
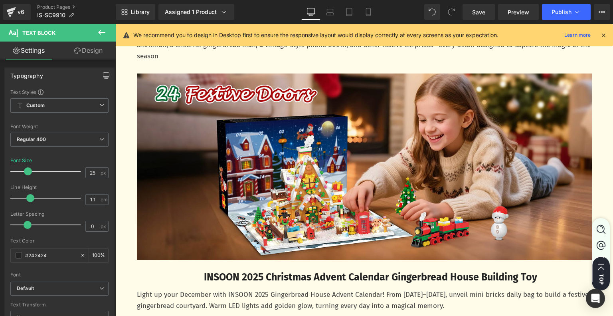
scroll to position [1048, 0]
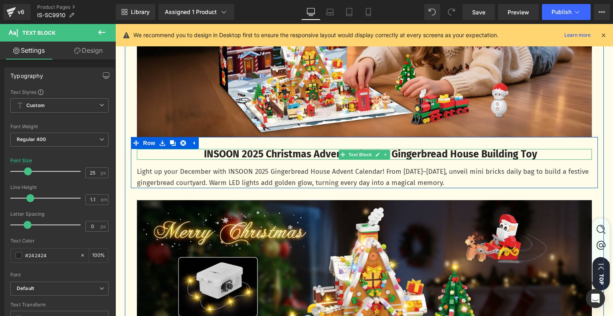
click at [322, 154] on b "INSOON 2025 Christmas Advent Calendar Gingerbread House Building Toy" at bounding box center [370, 154] width 333 height 12
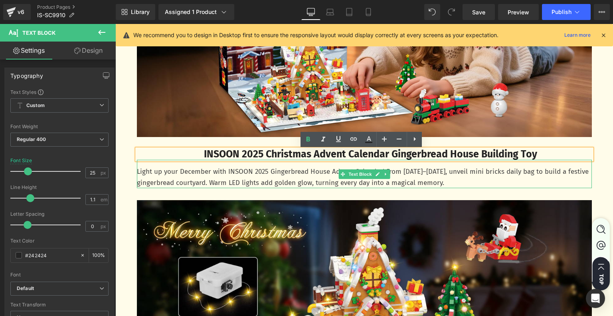
click at [294, 178] on p "Light up your December with INSOON 2025 Gingerbread House Advent Calendar! From…" at bounding box center [364, 177] width 455 height 22
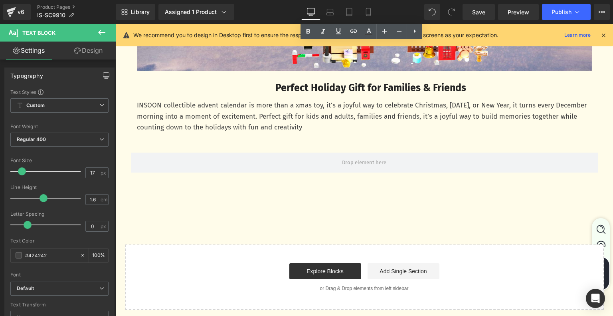
scroll to position [2154, 0]
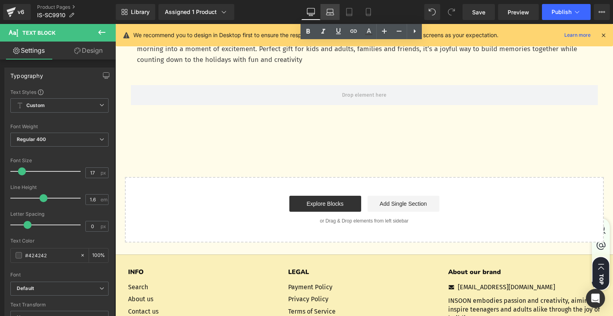
click at [327, 12] on icon at bounding box center [330, 12] width 8 height 8
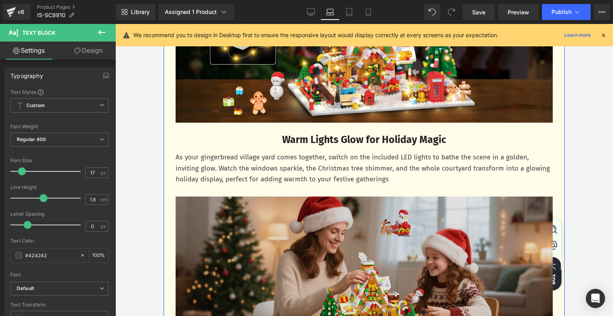
scroll to position [1379, 0]
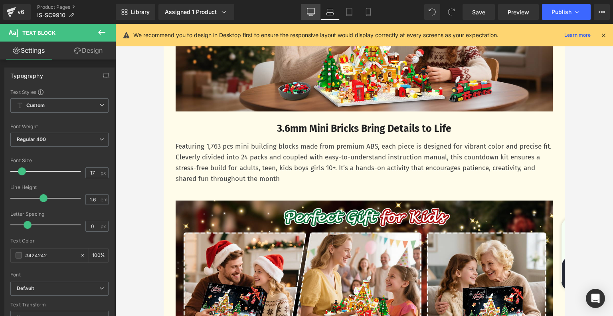
click at [314, 11] on icon at bounding box center [311, 12] width 8 height 8
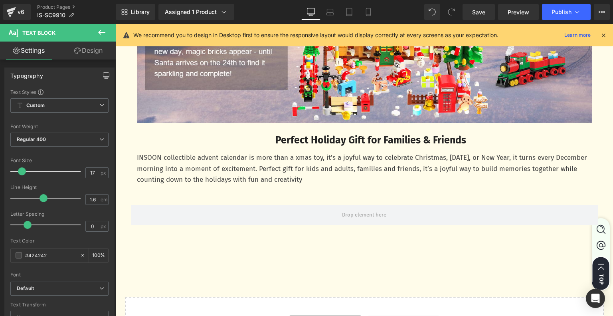
scroll to position [2194, 0]
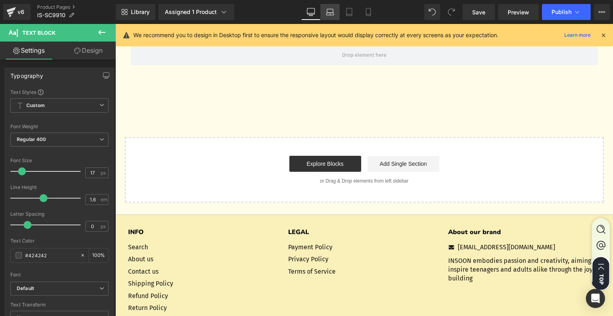
click at [332, 16] on icon at bounding box center [330, 12] width 8 height 8
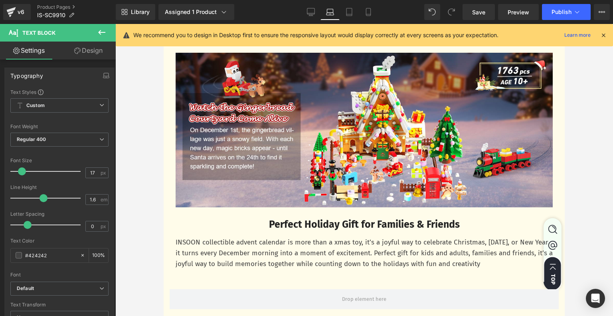
scroll to position [1716, 0]
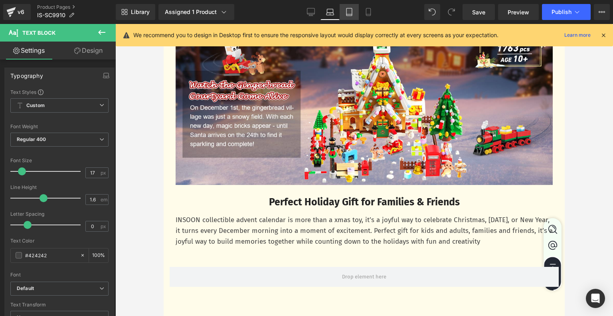
click at [347, 10] on icon at bounding box center [349, 12] width 8 height 8
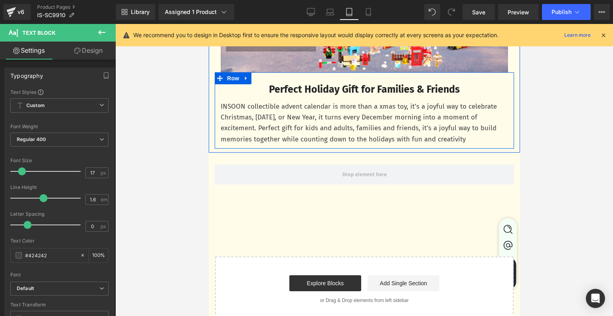
scroll to position [1636, 0]
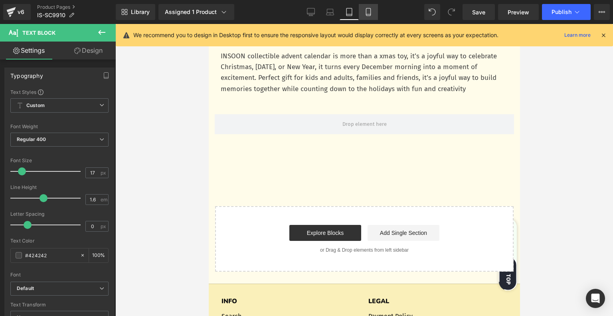
click at [367, 12] on icon at bounding box center [368, 12] width 8 height 8
type input "100"
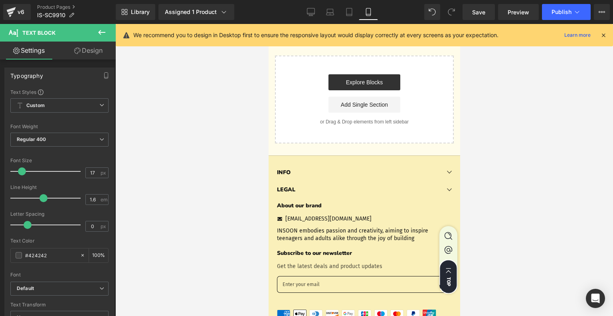
scroll to position [1943, 0]
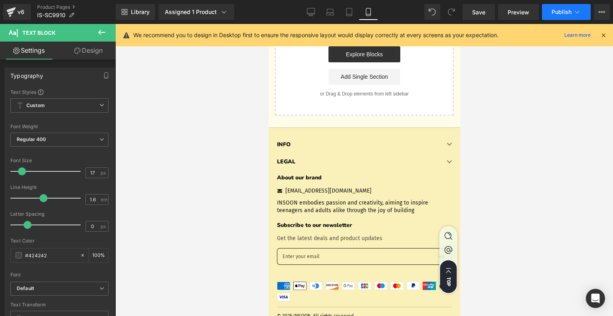
click at [563, 9] on span "Publish" at bounding box center [561, 12] width 20 height 6
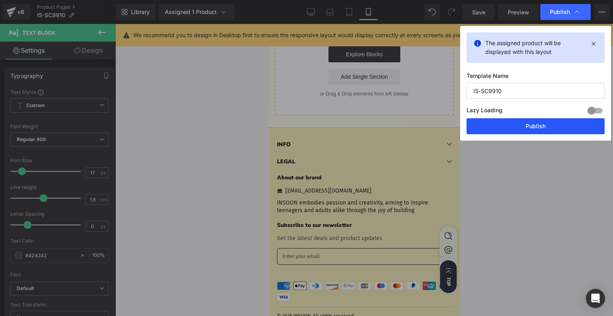
click at [514, 122] on button "Publish" at bounding box center [535, 126] width 138 height 16
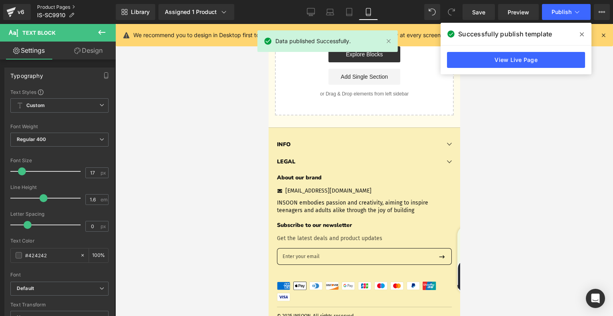
click at [59, 6] on link "Product Pages" at bounding box center [76, 7] width 79 height 6
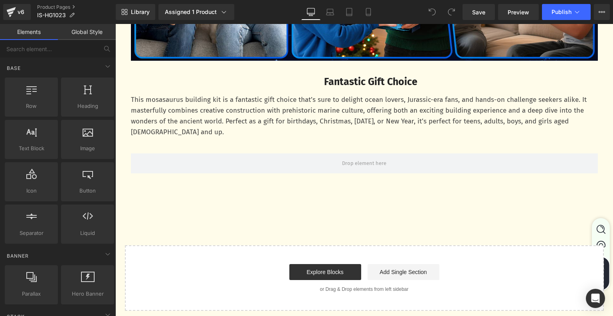
scroll to position [2234, 0]
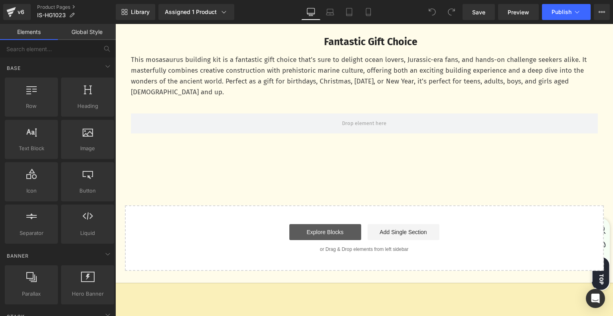
click at [331, 233] on link "Explore Blocks" at bounding box center [325, 232] width 72 height 16
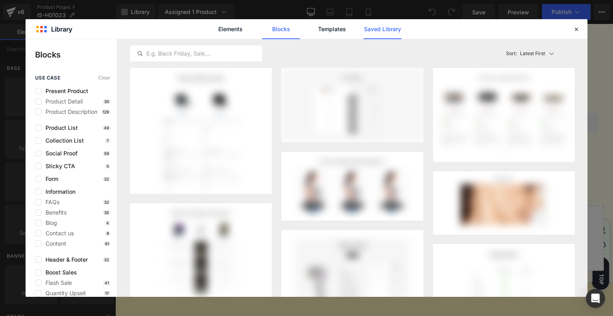
click at [377, 29] on link "Saved Library" at bounding box center [382, 29] width 38 height 20
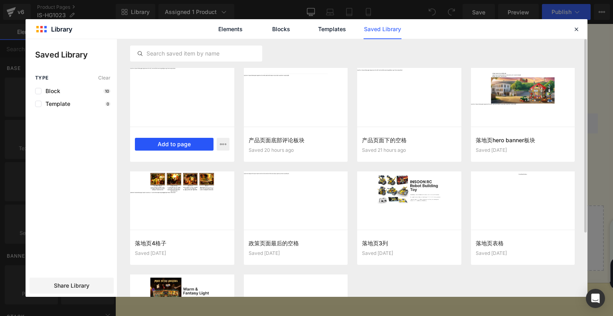
click at [168, 143] on button "Add to page" at bounding box center [174, 144] width 79 height 13
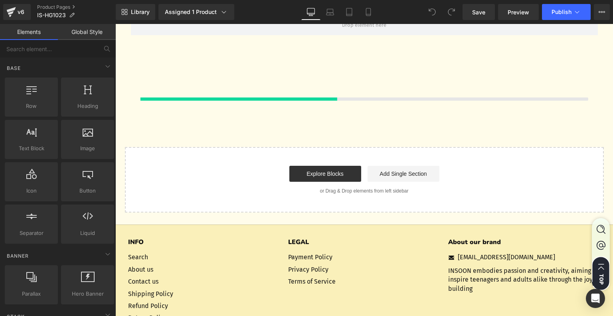
scroll to position [2337, 0]
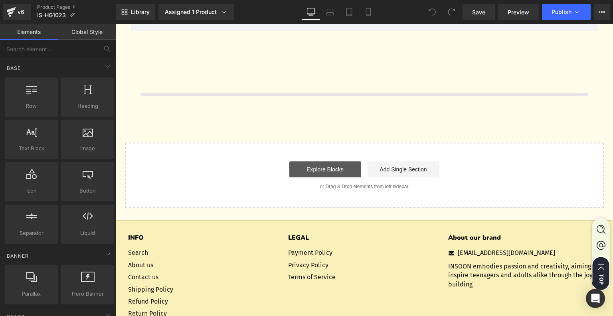
click at [307, 169] on link "Explore Blocks" at bounding box center [325, 169] width 72 height 16
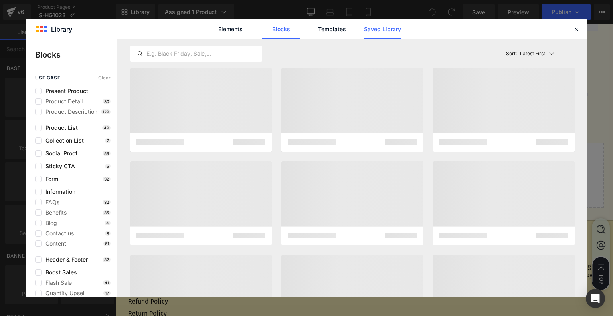
click at [388, 30] on link "Saved Library" at bounding box center [382, 29] width 38 height 20
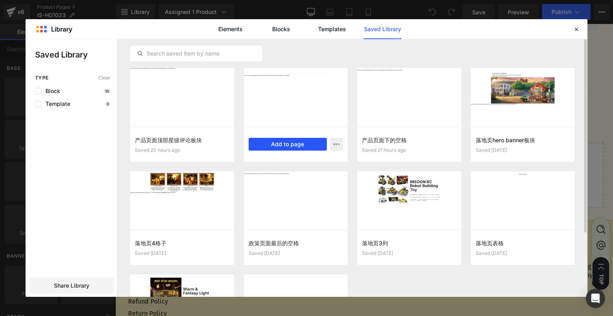
click at [290, 142] on button "Add to page" at bounding box center [288, 144] width 79 height 13
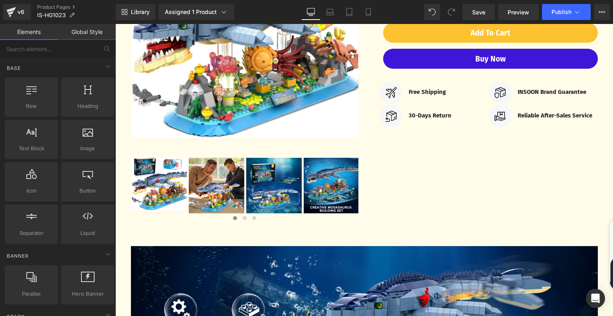
scroll to position [24, 0]
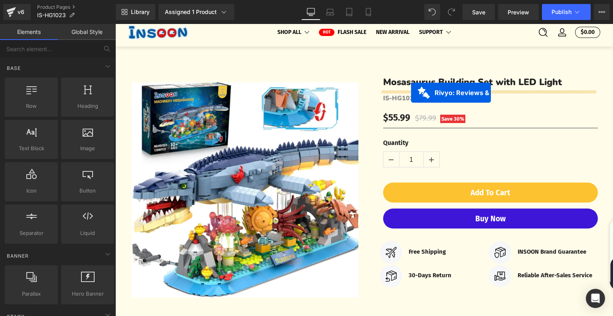
drag, startPoint x: 319, startPoint y: 150, endPoint x: 411, endPoint y: 93, distance: 108.6
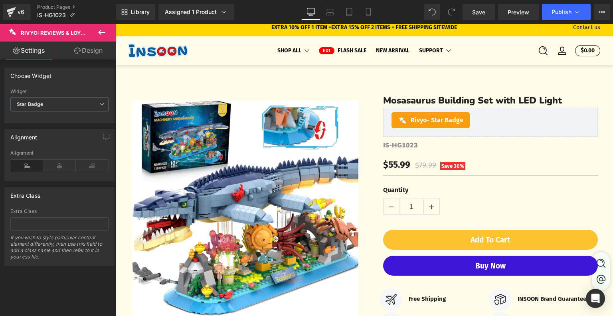
scroll to position [0, 0]
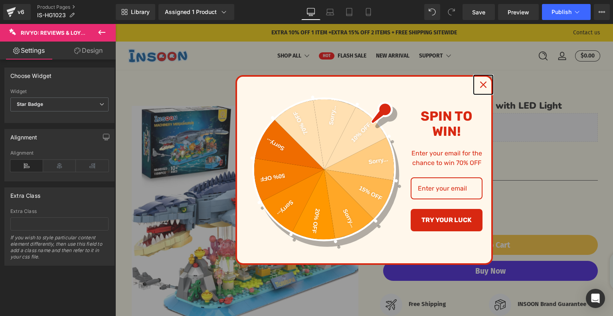
click at [480, 83] on icon "close icon" at bounding box center [483, 84] width 6 height 6
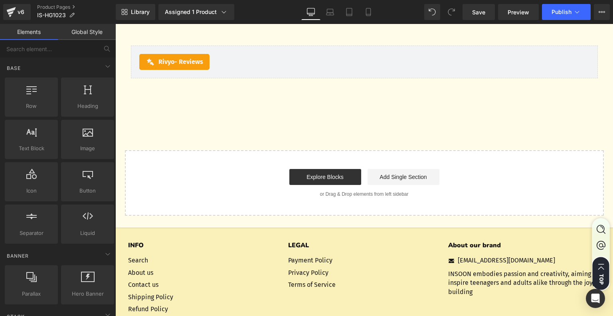
scroll to position [2274, 0]
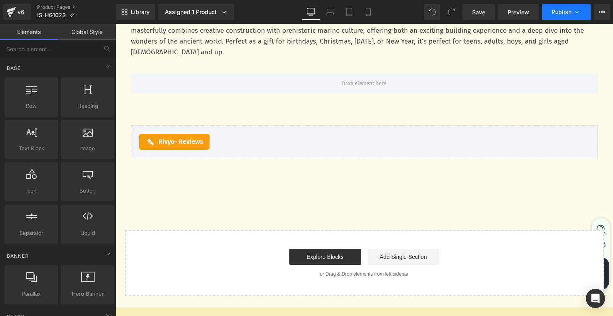
click at [570, 12] on span "Publish" at bounding box center [561, 12] width 20 height 6
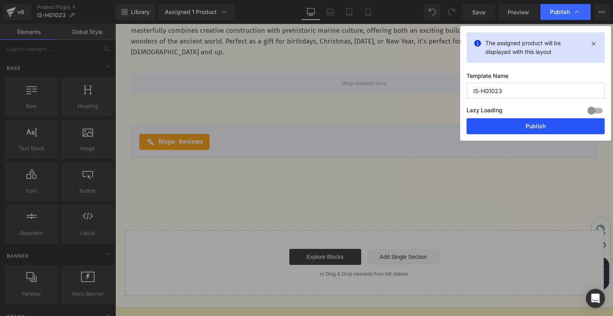
click at [0, 0] on button "Publish" at bounding box center [0, 0] width 0 height 0
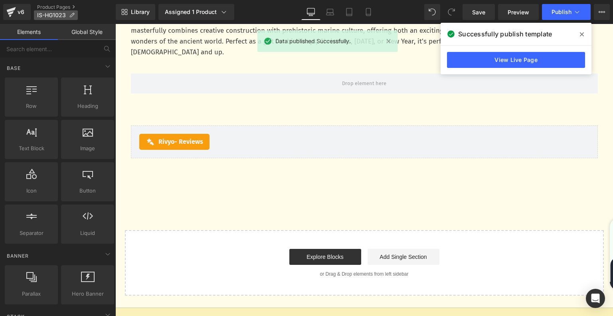
click at [71, 12] on p "IS-HG1023" at bounding box center [56, 15] width 44 height 10
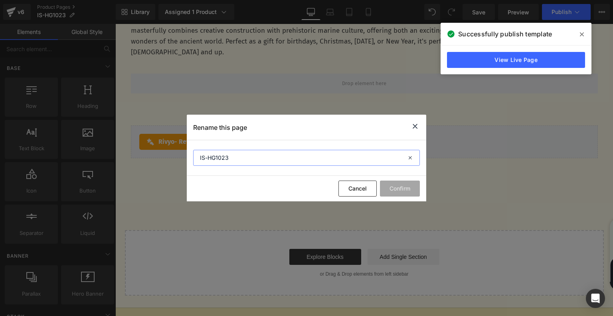
drag, startPoint x: 267, startPoint y: 161, endPoint x: 192, endPoint y: 161, distance: 75.0
click at [415, 124] on icon at bounding box center [415, 126] width 10 height 10
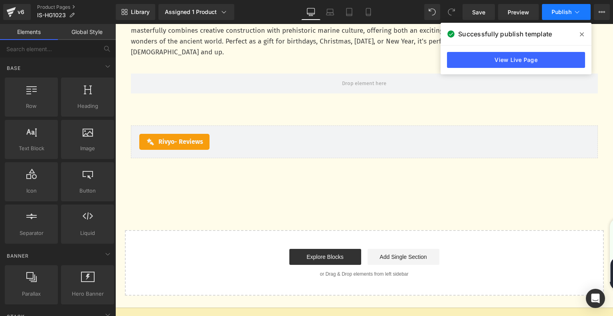
click at [571, 14] on button "Publish" at bounding box center [566, 12] width 49 height 16
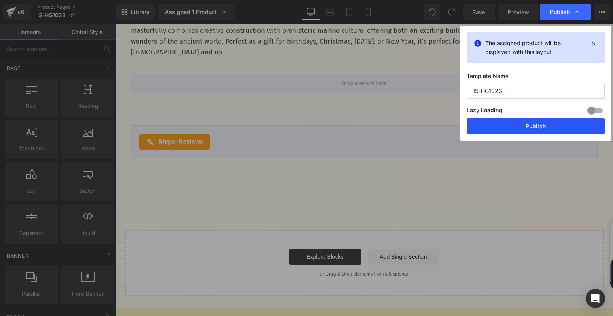
click at [0, 0] on button "Publish" at bounding box center [0, 0] width 0 height 0
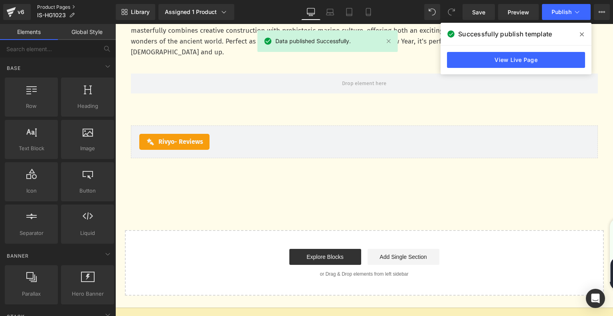
click at [56, 6] on link "Product Pages" at bounding box center [76, 7] width 79 height 6
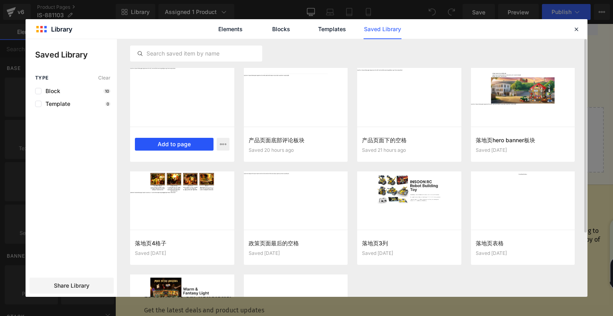
click at [0, 0] on button "Add to page" at bounding box center [0, 0] width 0 height 0
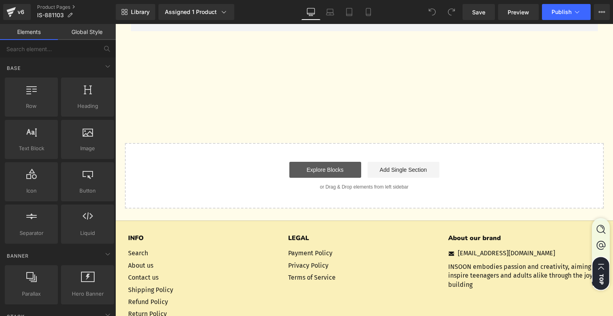
click at [313, 165] on link "Explore Blocks" at bounding box center [325, 170] width 72 height 16
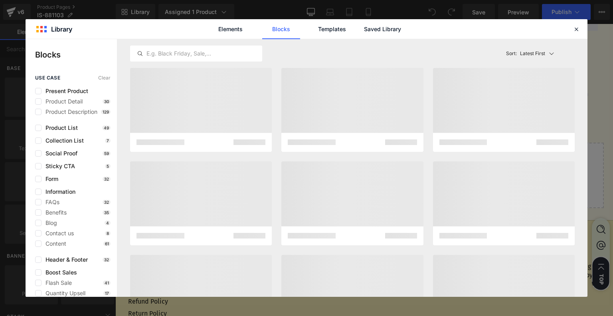
scroll to position [2478, 0]
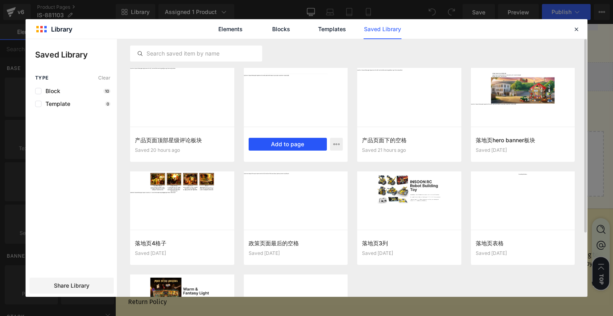
click at [0, 0] on button "Add to page" at bounding box center [0, 0] width 0 height 0
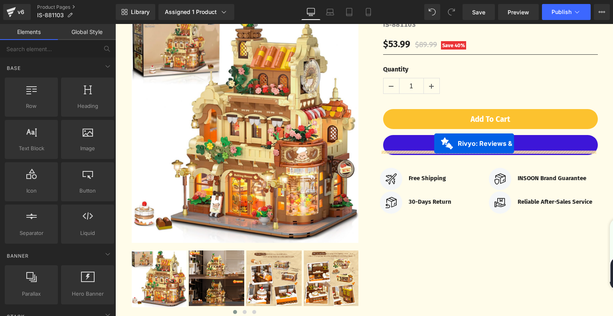
scroll to position [0, 0]
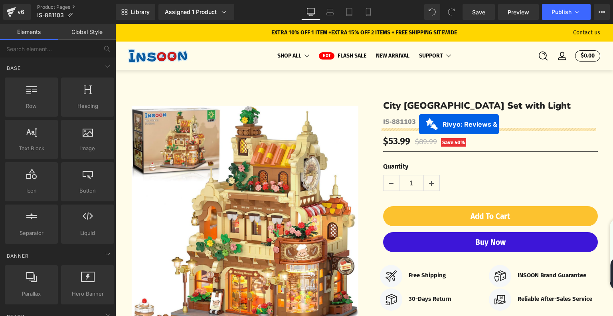
drag, startPoint x: 318, startPoint y: 122, endPoint x: 419, endPoint y: 124, distance: 100.5
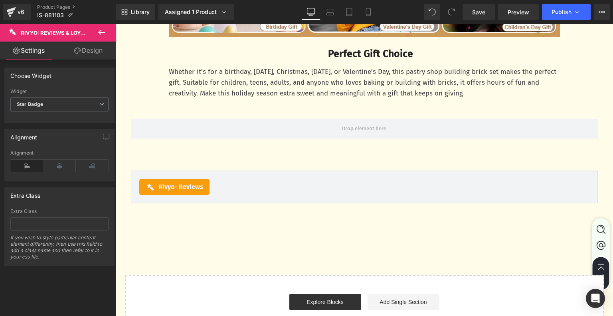
scroll to position [2474, 0]
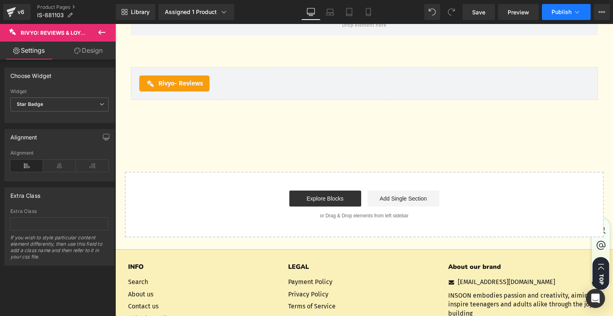
click at [575, 14] on icon at bounding box center [577, 12] width 8 height 8
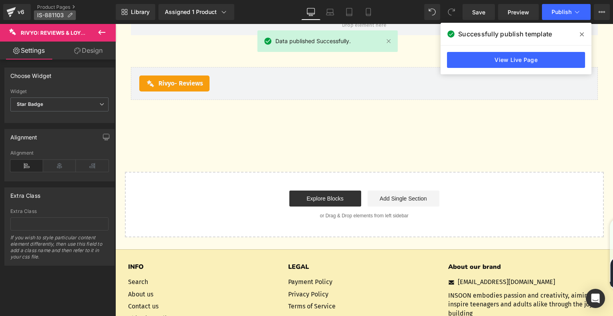
click at [68, 14] on icon at bounding box center [70, 15] width 6 height 6
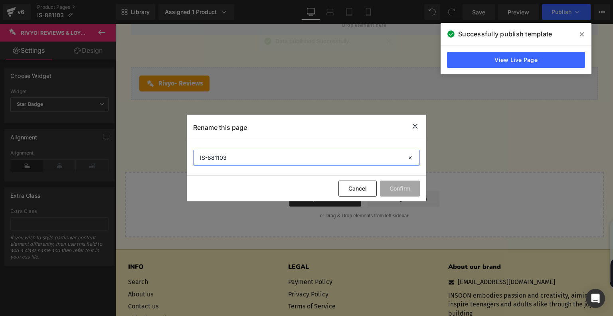
drag, startPoint x: 241, startPoint y: 159, endPoint x: 191, endPoint y: 158, distance: 50.7
click at [0, 0] on icon at bounding box center [0, 0] width 0 height 0
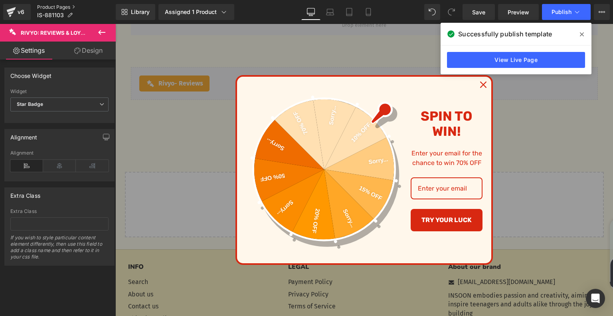
click at [49, 6] on link "Product Pages" at bounding box center [76, 7] width 79 height 6
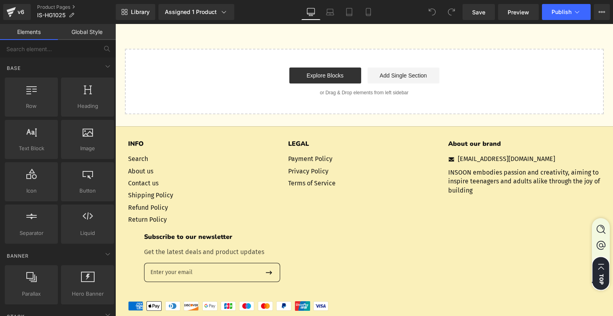
scroll to position [2394, 0]
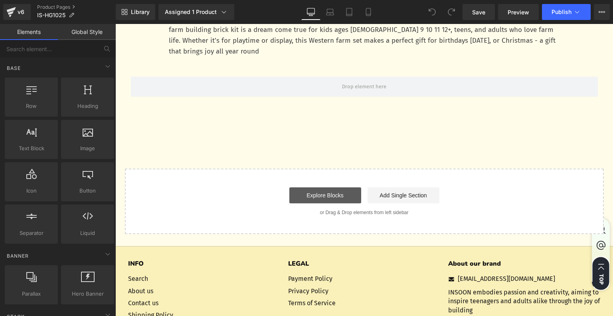
click at [328, 196] on link "Explore Blocks" at bounding box center [325, 195] width 72 height 16
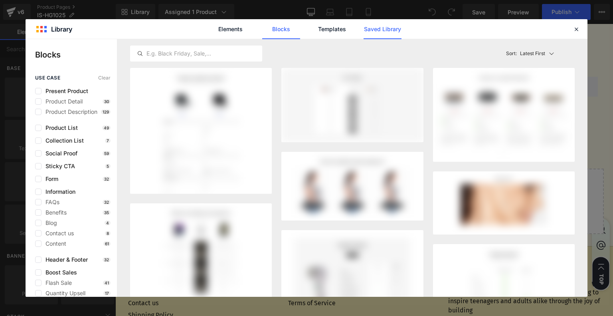
click at [388, 30] on link "Saved Library" at bounding box center [382, 29] width 38 height 20
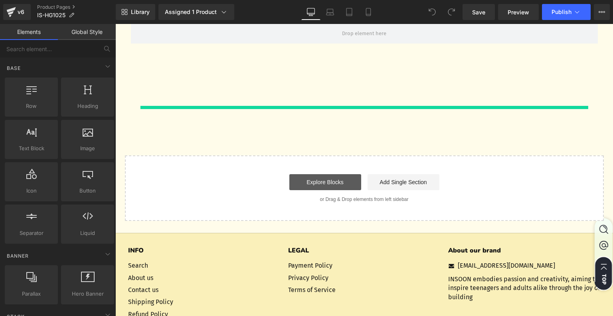
scroll to position [2423, 0]
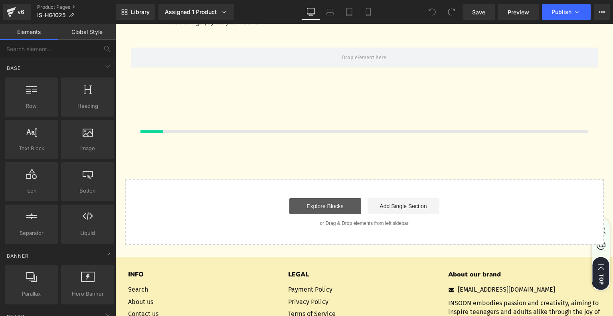
click at [331, 207] on link "Explore Blocks" at bounding box center [325, 206] width 72 height 16
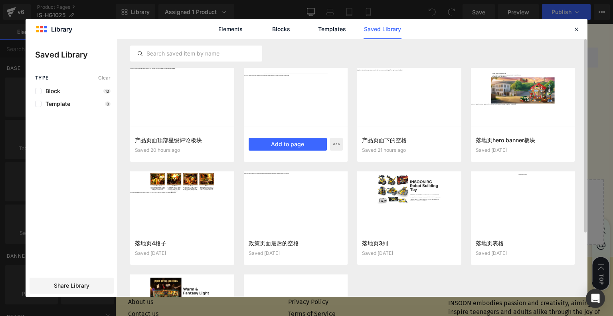
click at [0, 0] on div "产品页面底部评论板块 Saved 20 hours ago Add to page" at bounding box center [0, 0] width 0 height 0
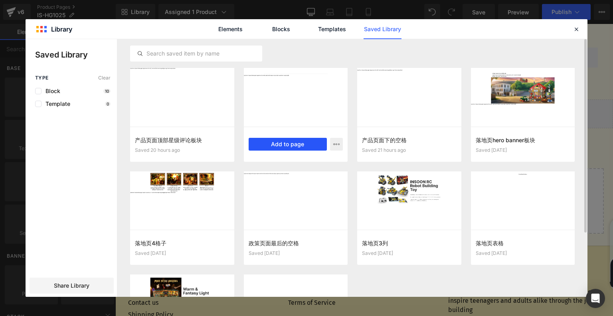
click at [0, 0] on button "Add to page" at bounding box center [0, 0] width 0 height 0
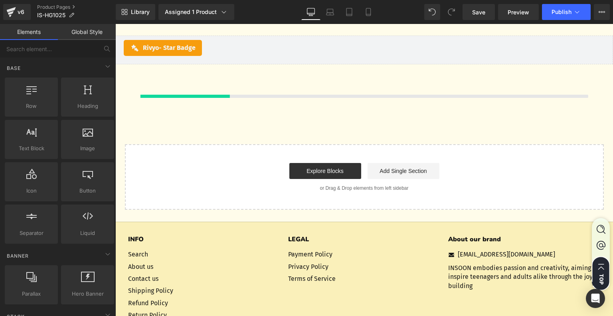
scroll to position [2488, 0]
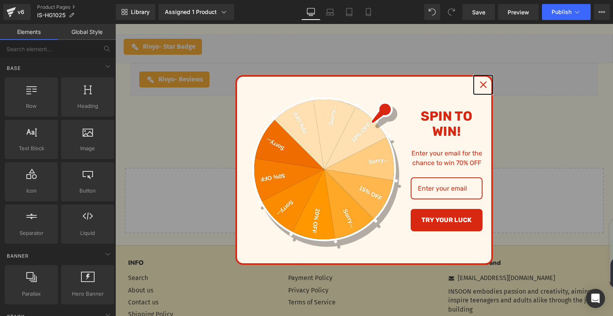
click at [483, 84] on icon "close icon" at bounding box center [483, 84] width 6 height 6
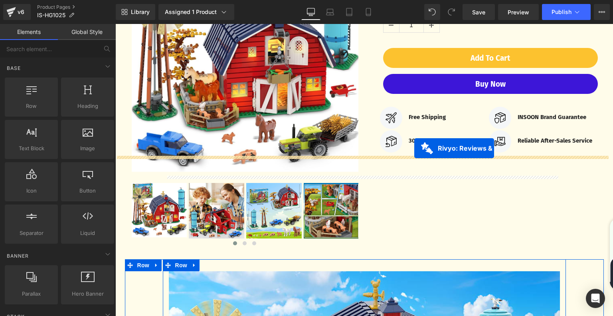
scroll to position [54, 0]
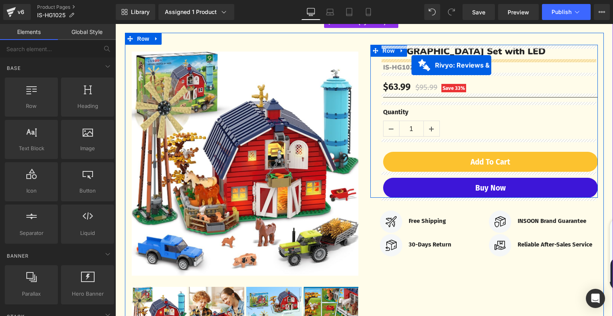
drag, startPoint x: 320, startPoint y: 161, endPoint x: 411, endPoint y: 65, distance: 132.1
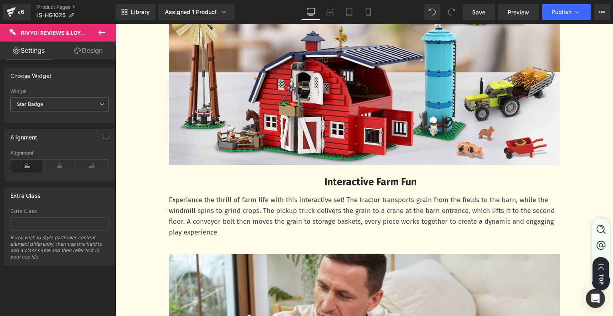
scroll to position [1650, 0]
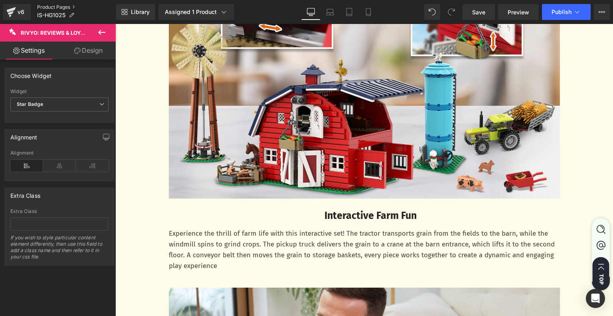
click at [73, 9] on link "Product Pages" at bounding box center [76, 7] width 79 height 6
click at [70, 15] on icon at bounding box center [72, 15] width 6 height 6
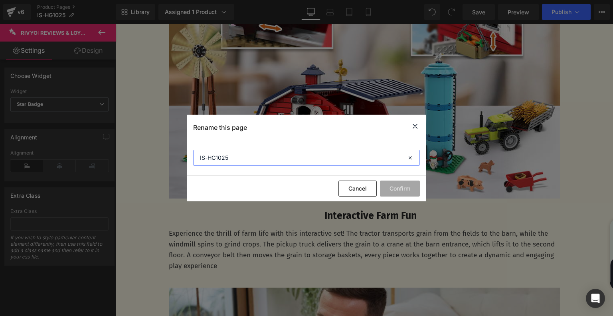
drag, startPoint x: 238, startPoint y: 162, endPoint x: 196, endPoint y: 162, distance: 41.5
click at [196, 162] on input "IS-HG1025" at bounding box center [306, 158] width 227 height 16
click at [0, 0] on icon at bounding box center [0, 0] width 0 height 0
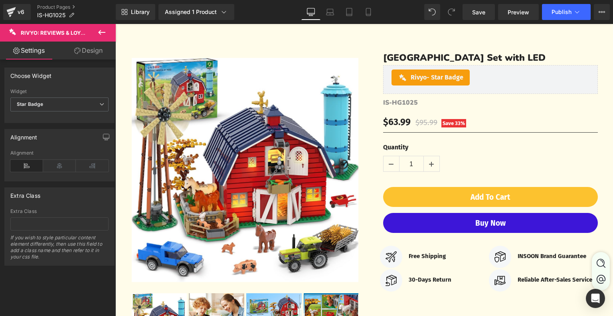
scroll to position [14, 0]
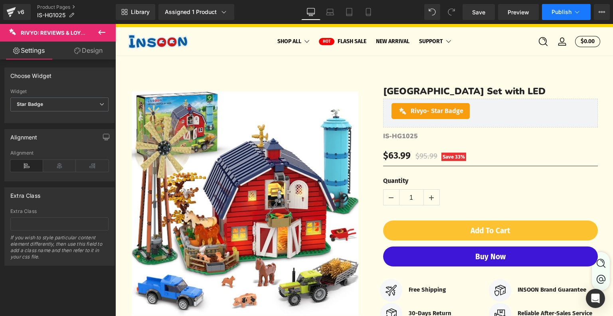
click at [576, 12] on icon at bounding box center [577, 12] width 4 height 2
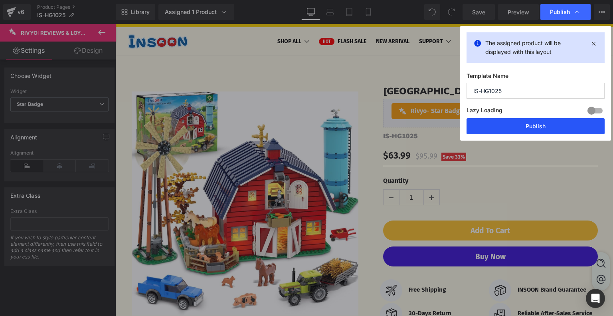
click at [531, 125] on button "Publish" at bounding box center [535, 126] width 138 height 16
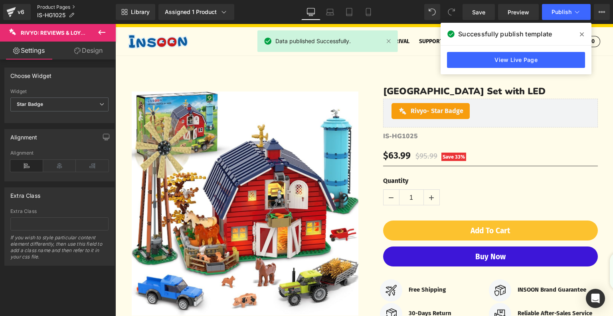
click at [61, 6] on link "Product Pages" at bounding box center [76, 7] width 79 height 6
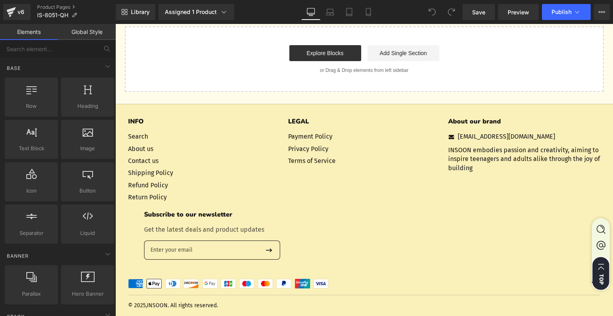
scroll to position [2512, 0]
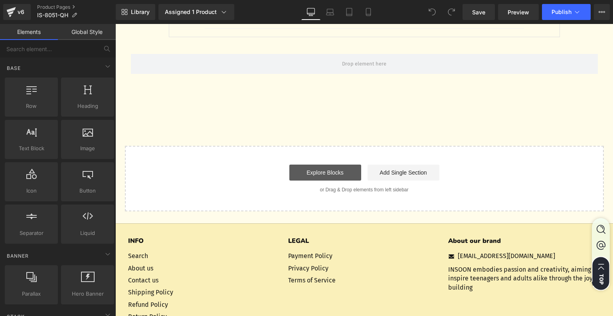
click at [322, 175] on link "Explore Blocks" at bounding box center [325, 172] width 72 height 16
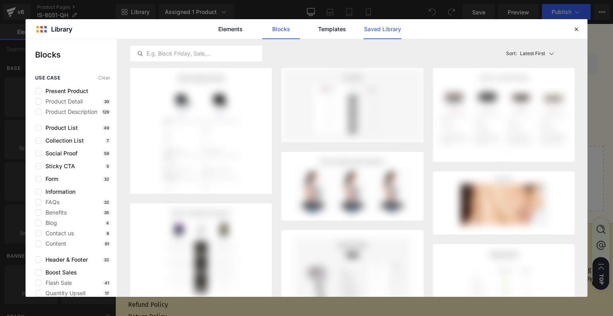
click at [372, 30] on link "Saved Library" at bounding box center [382, 29] width 38 height 20
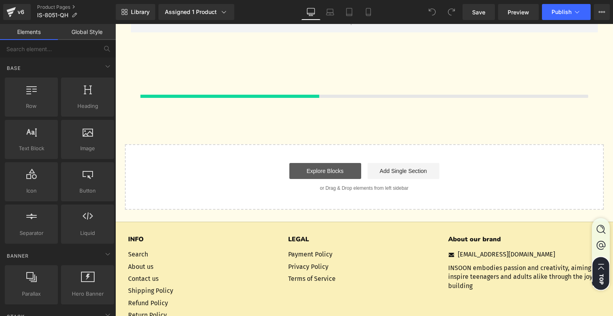
scroll to position [2554, 0]
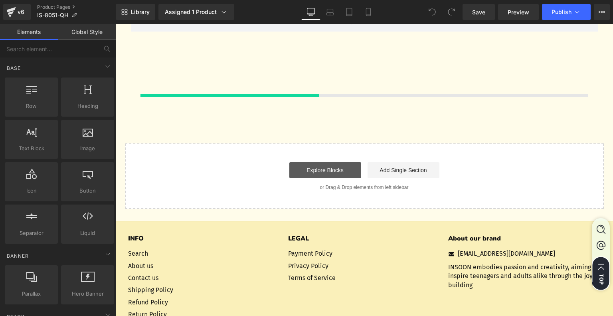
click at [324, 168] on link "Explore Blocks" at bounding box center [325, 170] width 72 height 16
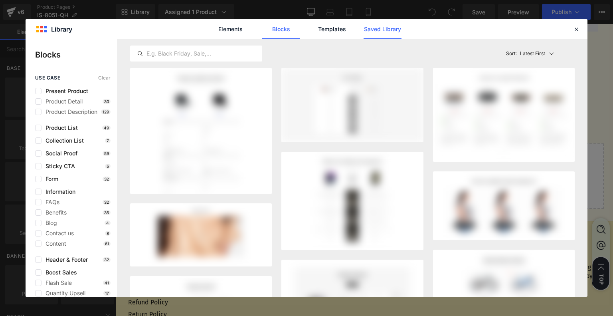
click at [372, 26] on link "Saved Library" at bounding box center [382, 29] width 38 height 20
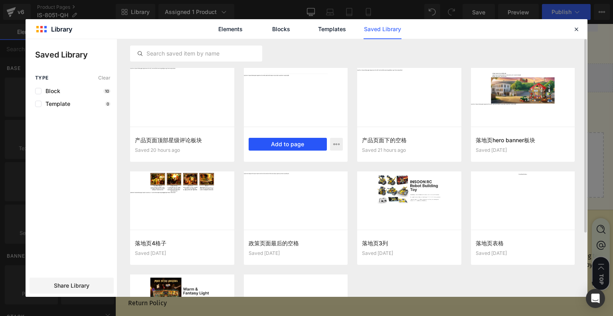
click at [277, 144] on button "Add to page" at bounding box center [288, 144] width 79 height 13
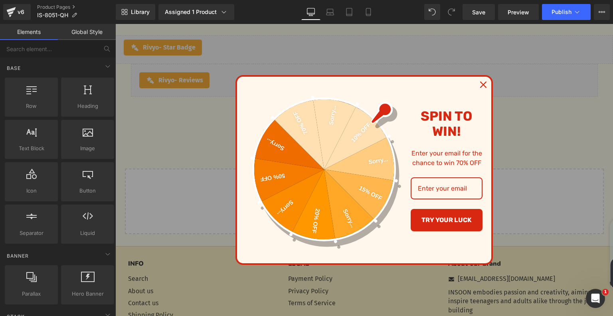
scroll to position [0, 0]
click at [480, 84] on icon "close icon" at bounding box center [483, 84] width 6 height 6
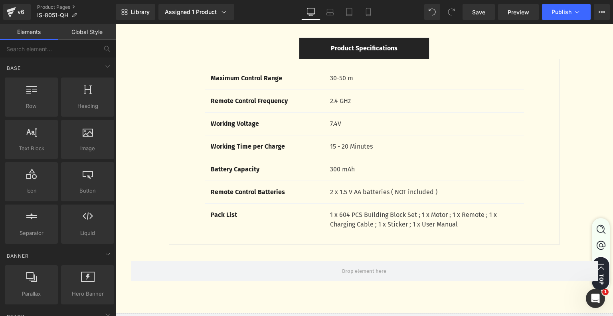
scroll to position [2303, 0]
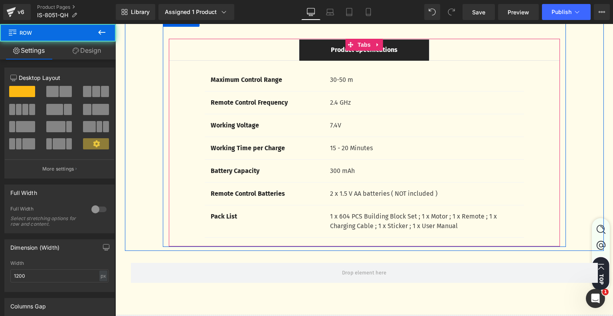
click at [205, 47] on ul "Product Specifications Text Block" at bounding box center [364, 50] width 391 height 22
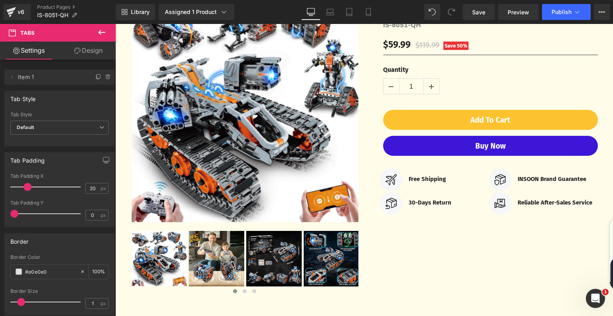
scroll to position [29, 0]
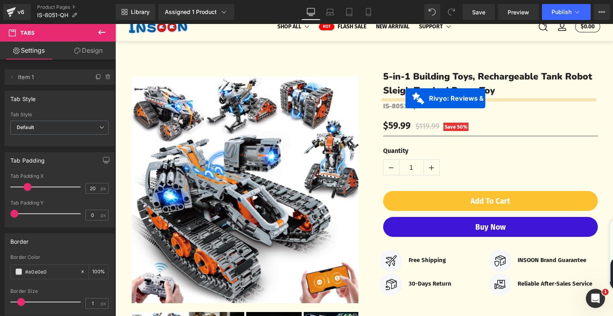
drag, startPoint x: 329, startPoint y: 152, endPoint x: 405, endPoint y: 99, distance: 93.3
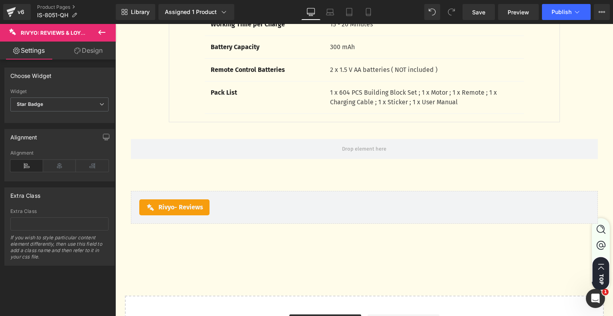
scroll to position [2440, 0]
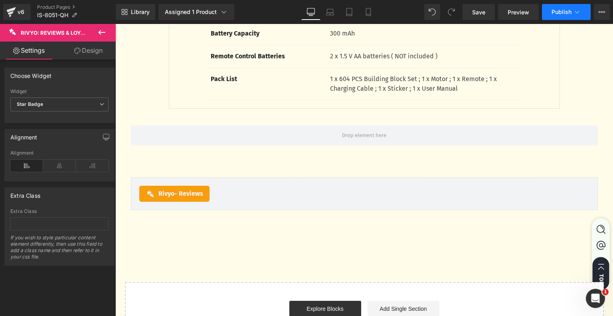
click at [556, 12] on span "Publish" at bounding box center [561, 12] width 20 height 6
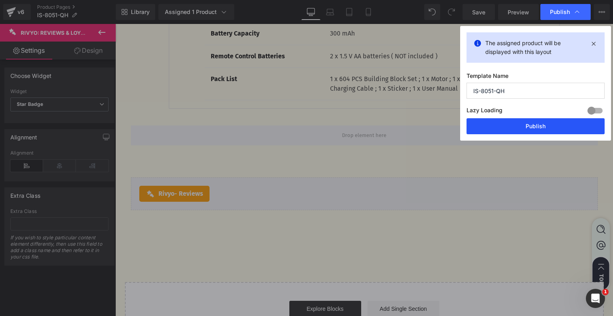
click at [519, 126] on button "Publish" at bounding box center [535, 126] width 138 height 16
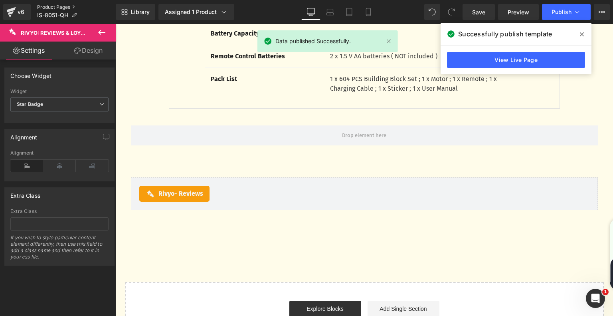
click at [54, 8] on link "Product Pages" at bounding box center [76, 7] width 79 height 6
